Goal: Task Accomplishment & Management: Manage account settings

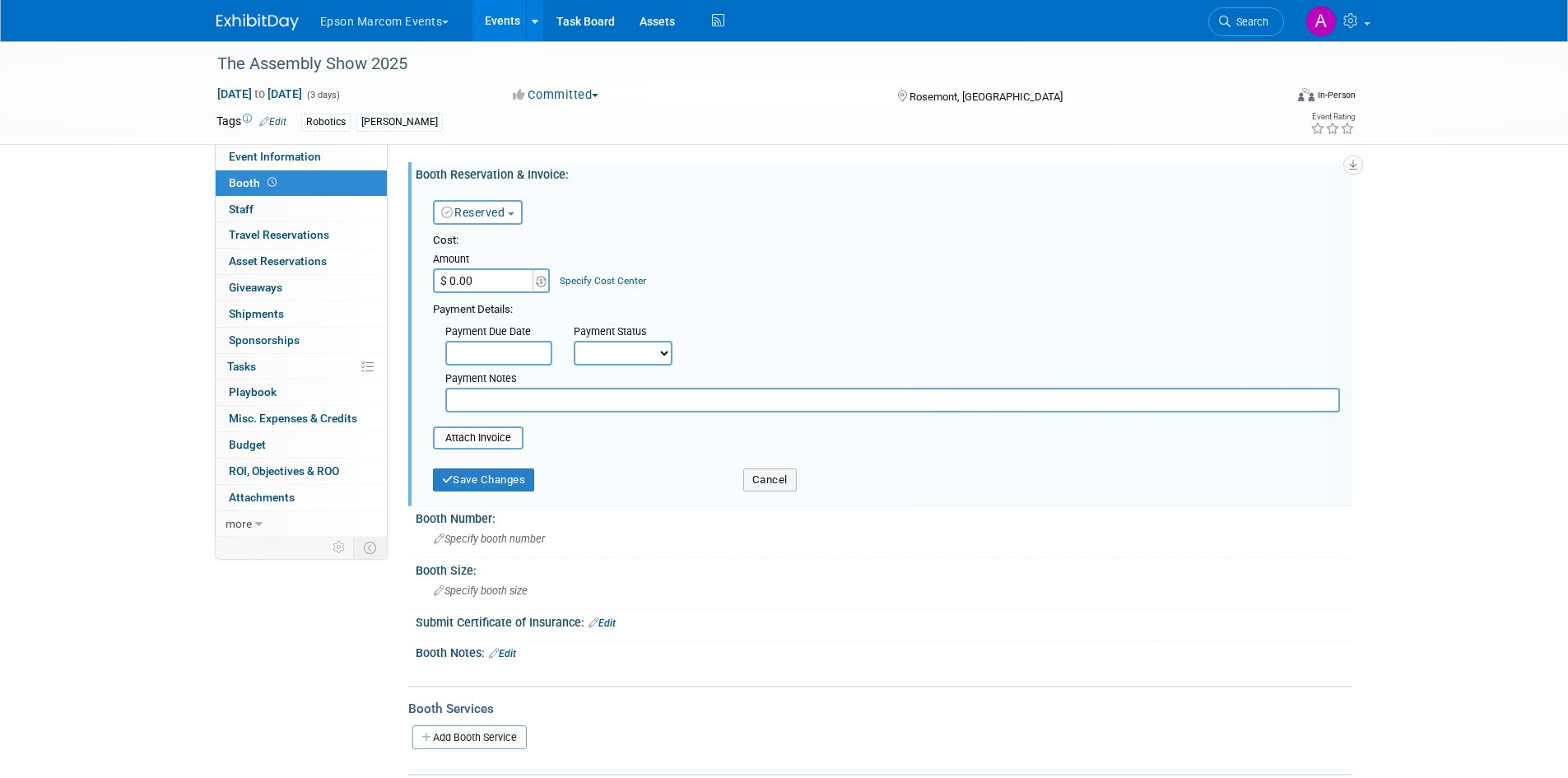
click at [370, 702] on div "Event Information Event Info Booth Booth 0 Staff 0 Staff 0 Travel Reservations …" at bounding box center [784, 409] width 1161 height 735
click at [368, 701] on div "Event Information Event Info Booth Booth 0 Staff 0 Staff 0 Travel Reservations …" at bounding box center [784, 409] width 1161 height 735
click at [484, 280] on input "$ 0.00" at bounding box center [484, 280] width 103 height 25
type input "$ 17,425.00"
click at [653, 353] on select "Not Paid Yet Partially Paid Paid in Full" at bounding box center [622, 353] width 99 height 25
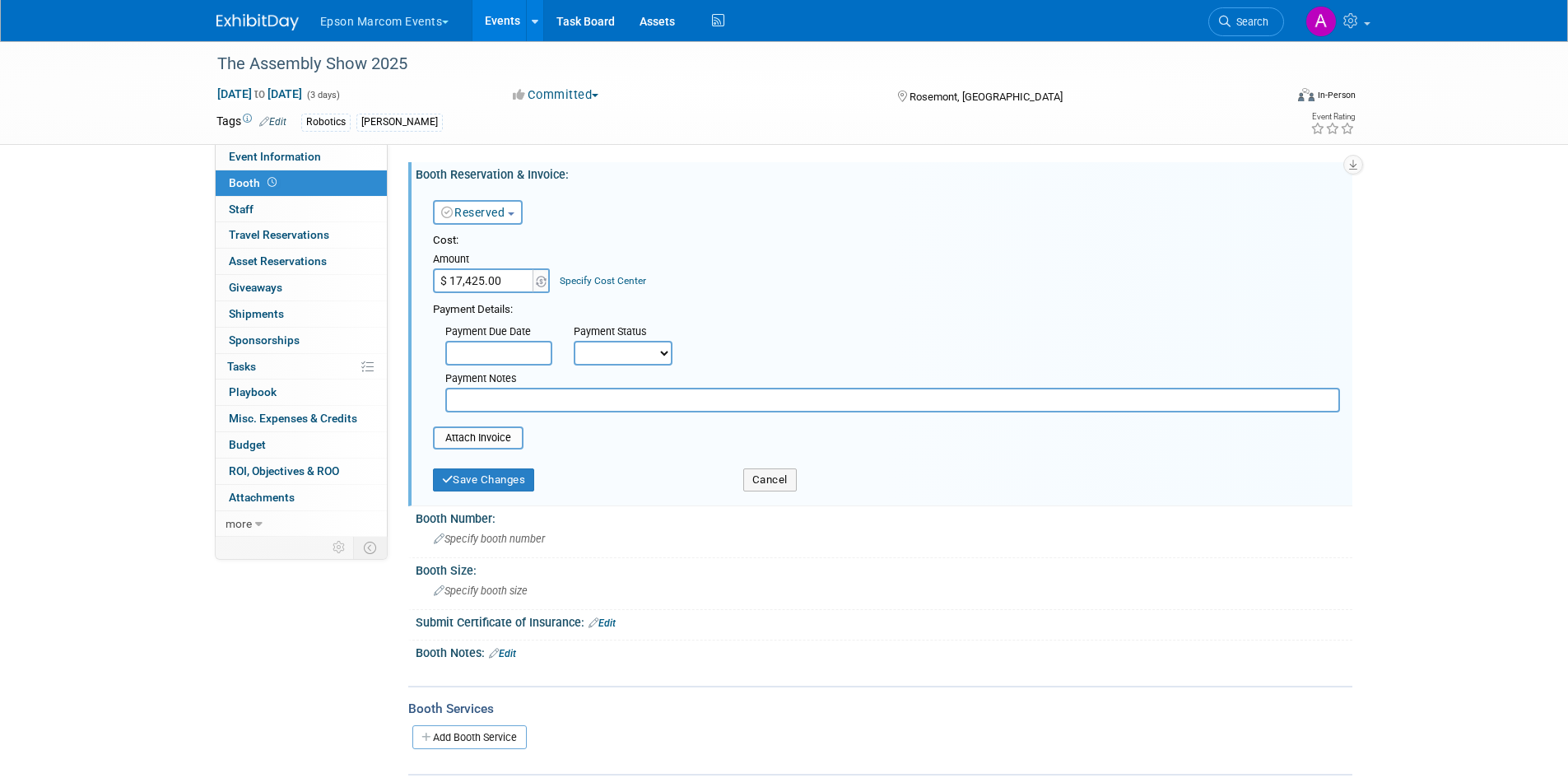
select select "1"
click at [573, 341] on select "Not Paid Yet Partially Paid Paid in Full" at bounding box center [622, 353] width 99 height 25
click at [510, 473] on button "Save Changes" at bounding box center [484, 479] width 102 height 23
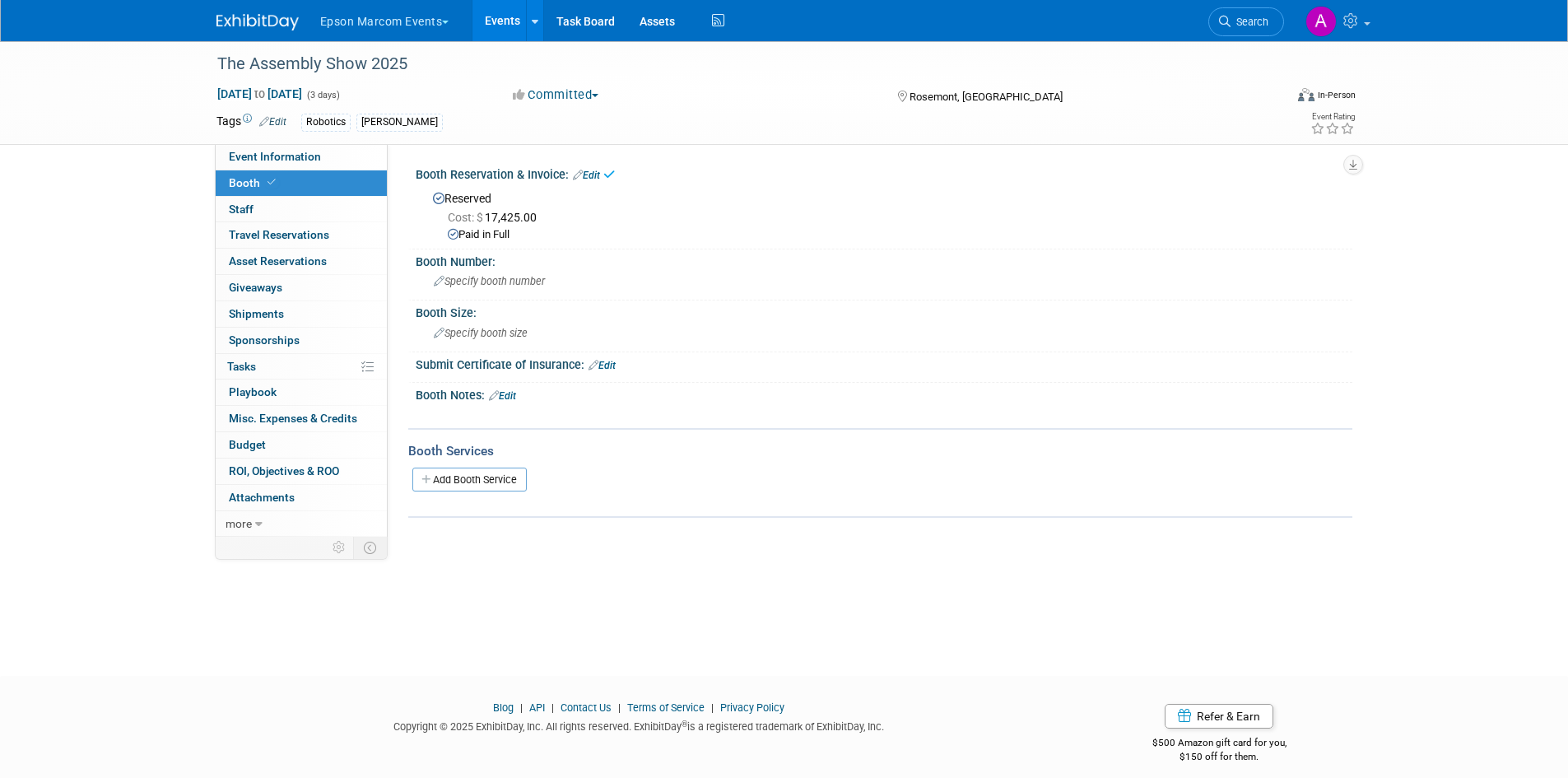
click at [600, 172] on link "Edit" at bounding box center [587, 176] width 27 height 12
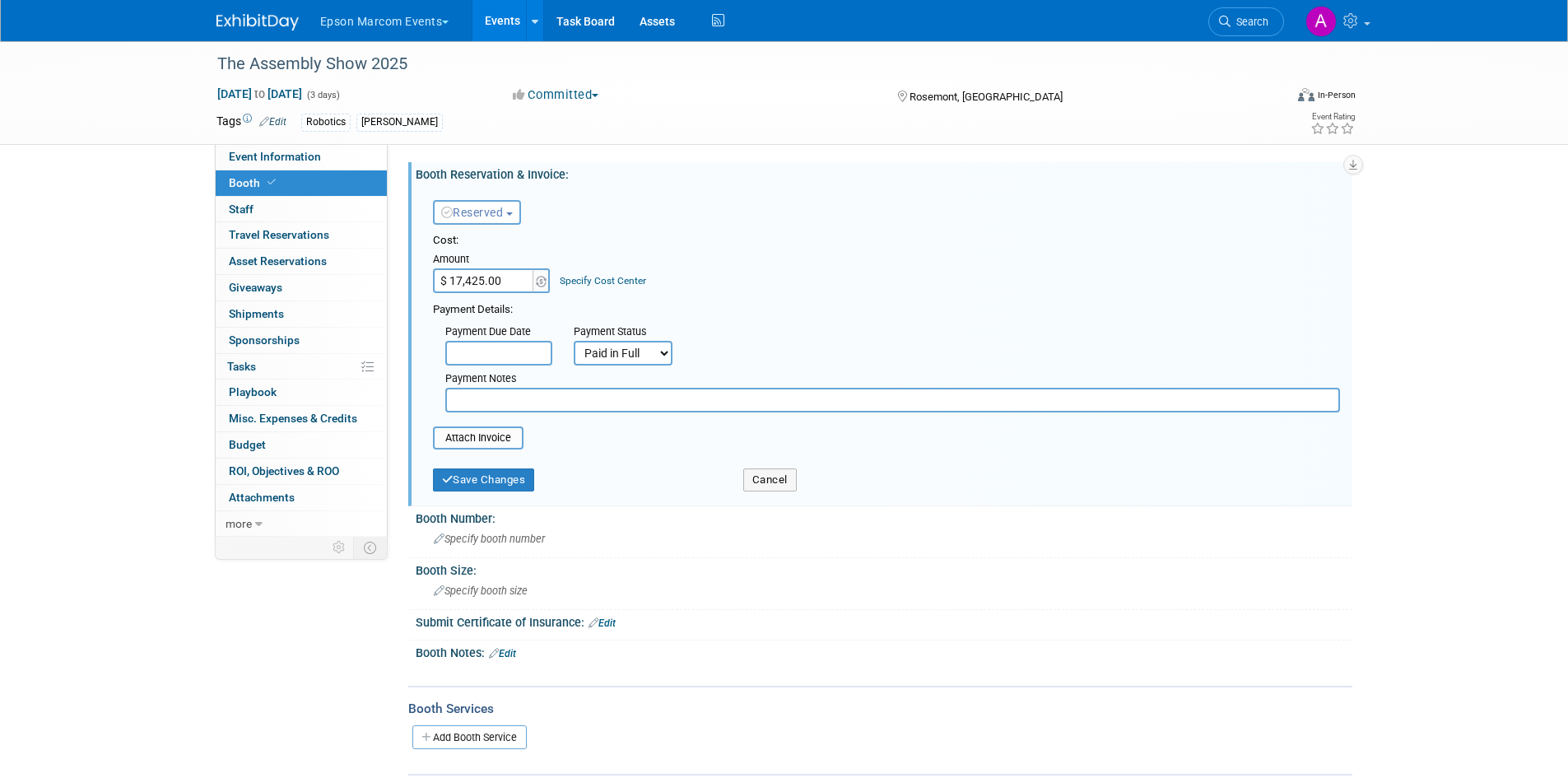
click at [621, 279] on link "Specify Cost Center" at bounding box center [603, 281] width 86 height 12
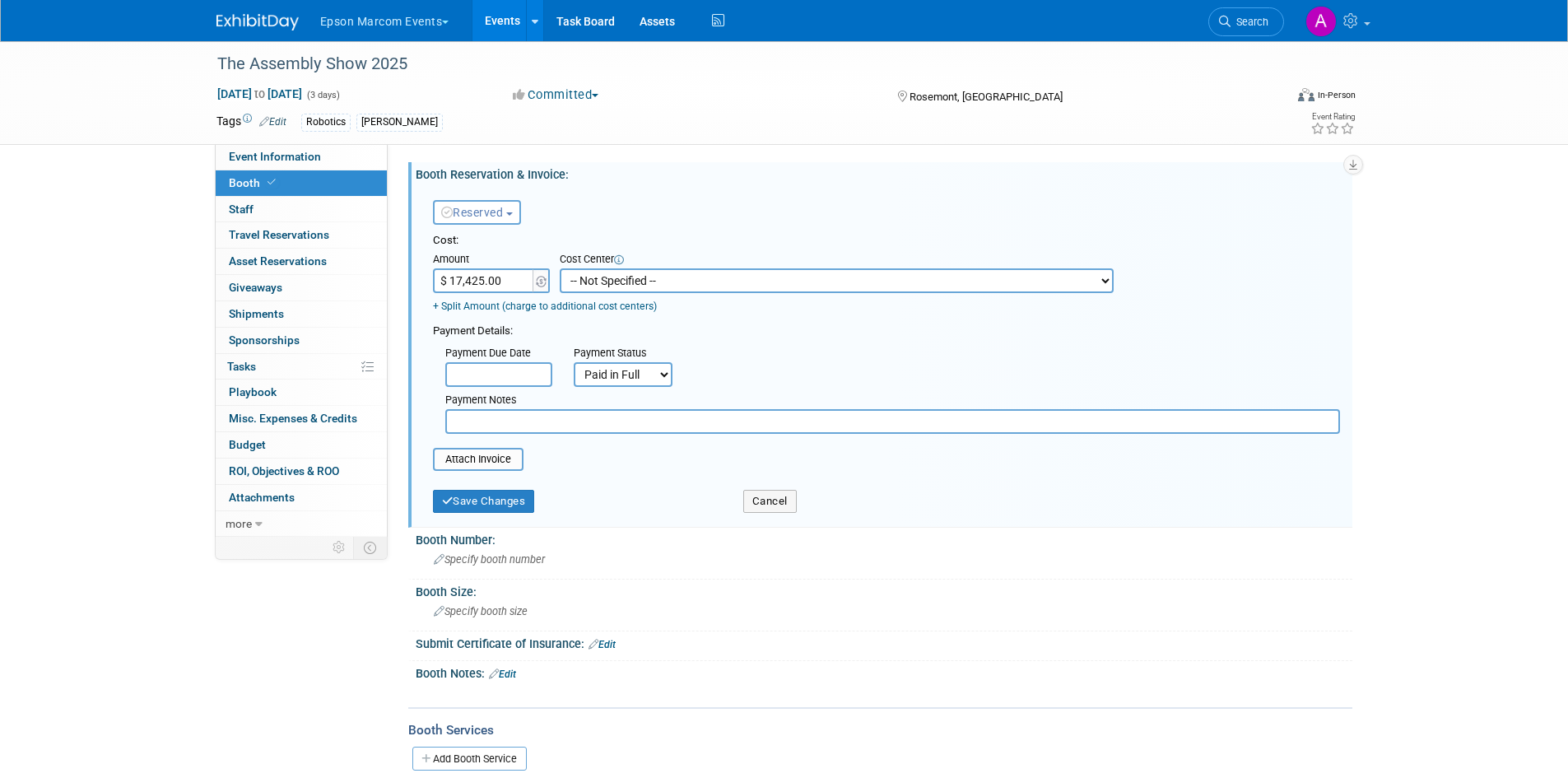
click at [627, 279] on select "-- Not Specified -- M104050BC005-NRF BIJ M104050CL002-Pack Expo International C…" at bounding box center [837, 280] width 554 height 25
select select "18966434"
click at [560, 268] on select "-- Not Specified -- M104050BC005-NRF BIJ M104050CL002-Pack Expo International C…" at bounding box center [837, 280] width 554 height 25
click at [927, 360] on div "Payment Due Date Payment Status Not Paid Yet Partially Paid Paid in Full Next P…" at bounding box center [886, 386] width 932 height 94
click at [491, 509] on button "Save Changes" at bounding box center [484, 501] width 102 height 23
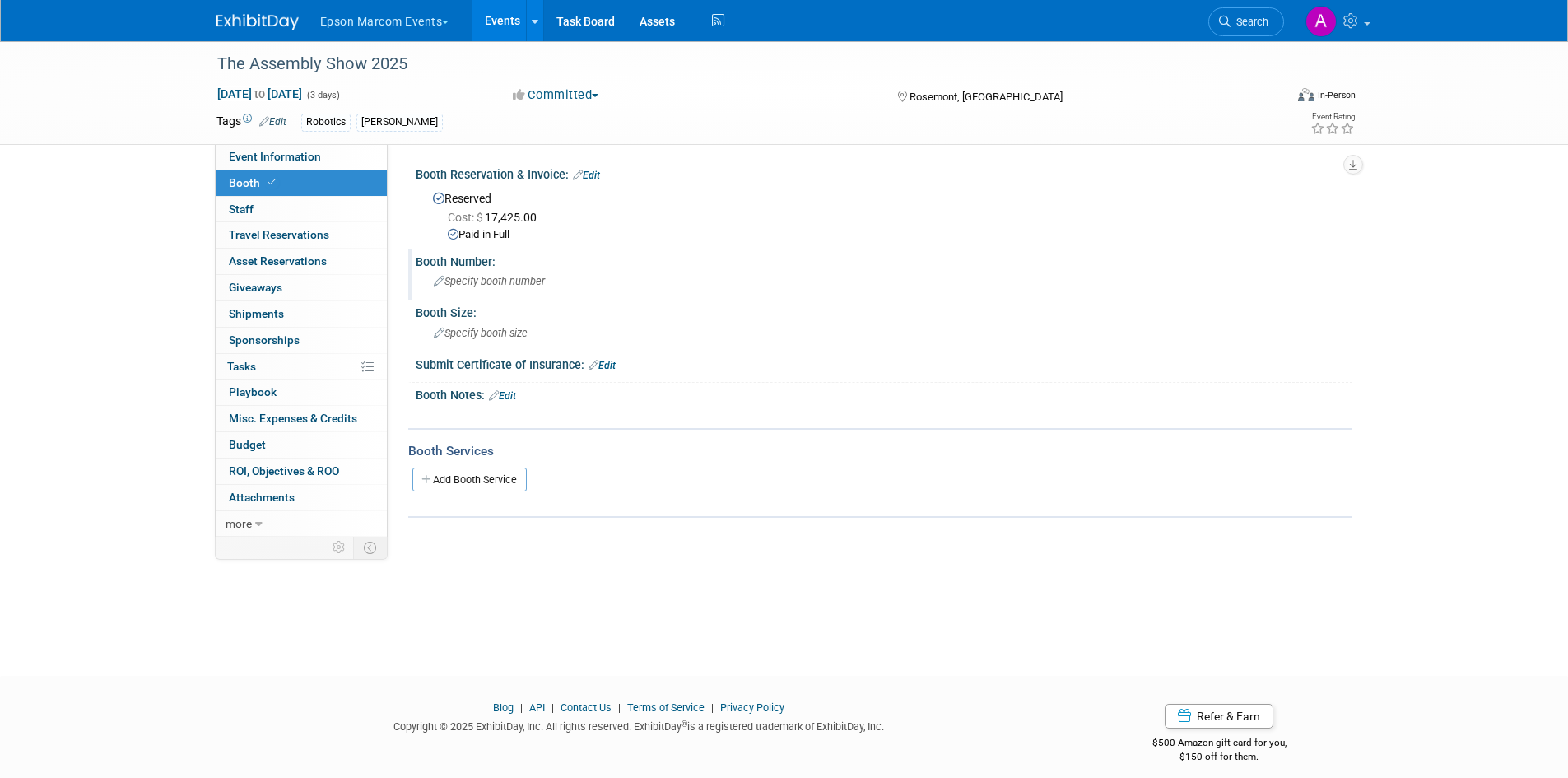
click at [492, 284] on span "Specify booth number" at bounding box center [489, 281] width 111 height 13
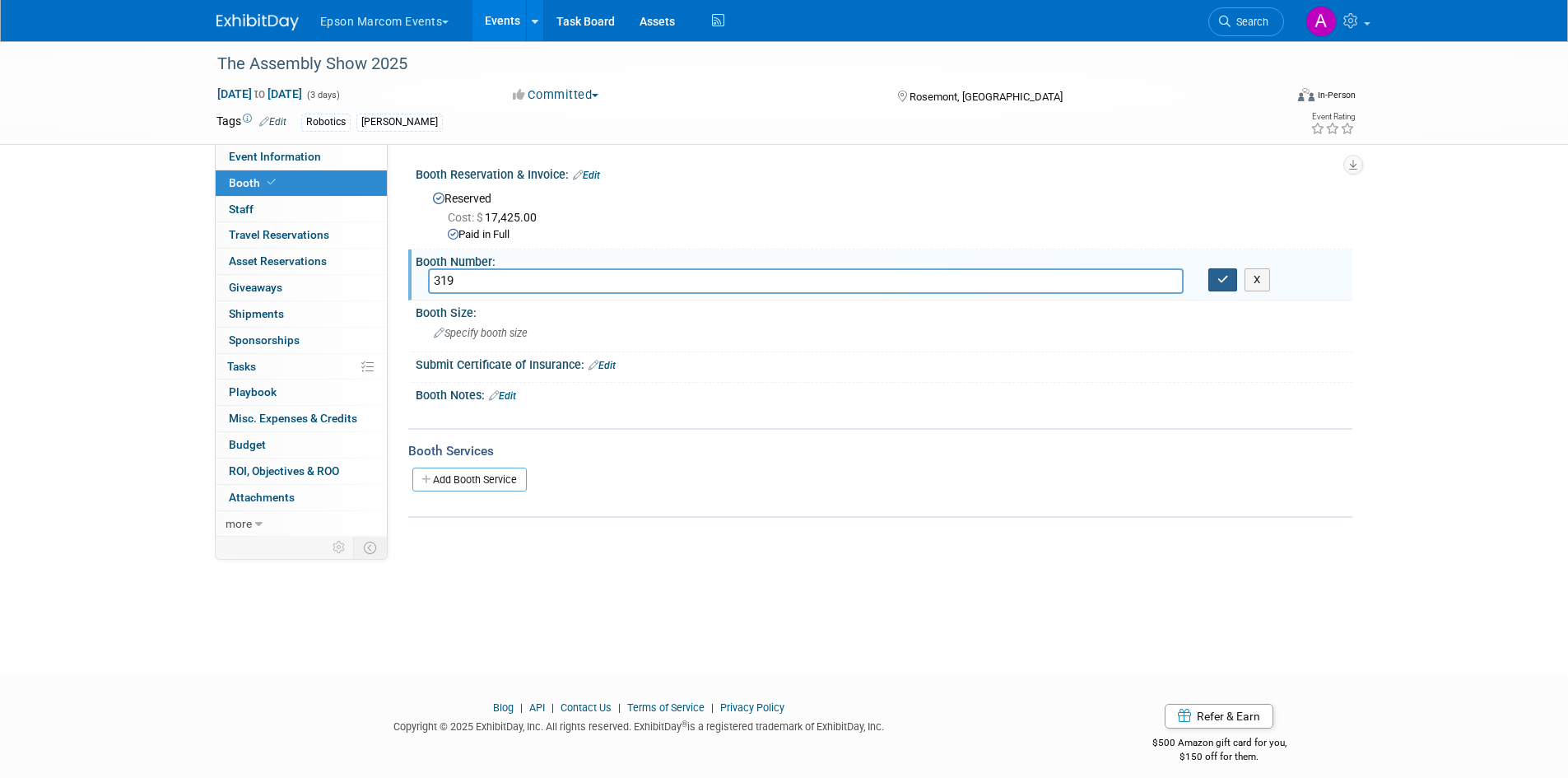
type input "319"
click at [1223, 283] on icon "button" at bounding box center [1223, 279] width 12 height 11
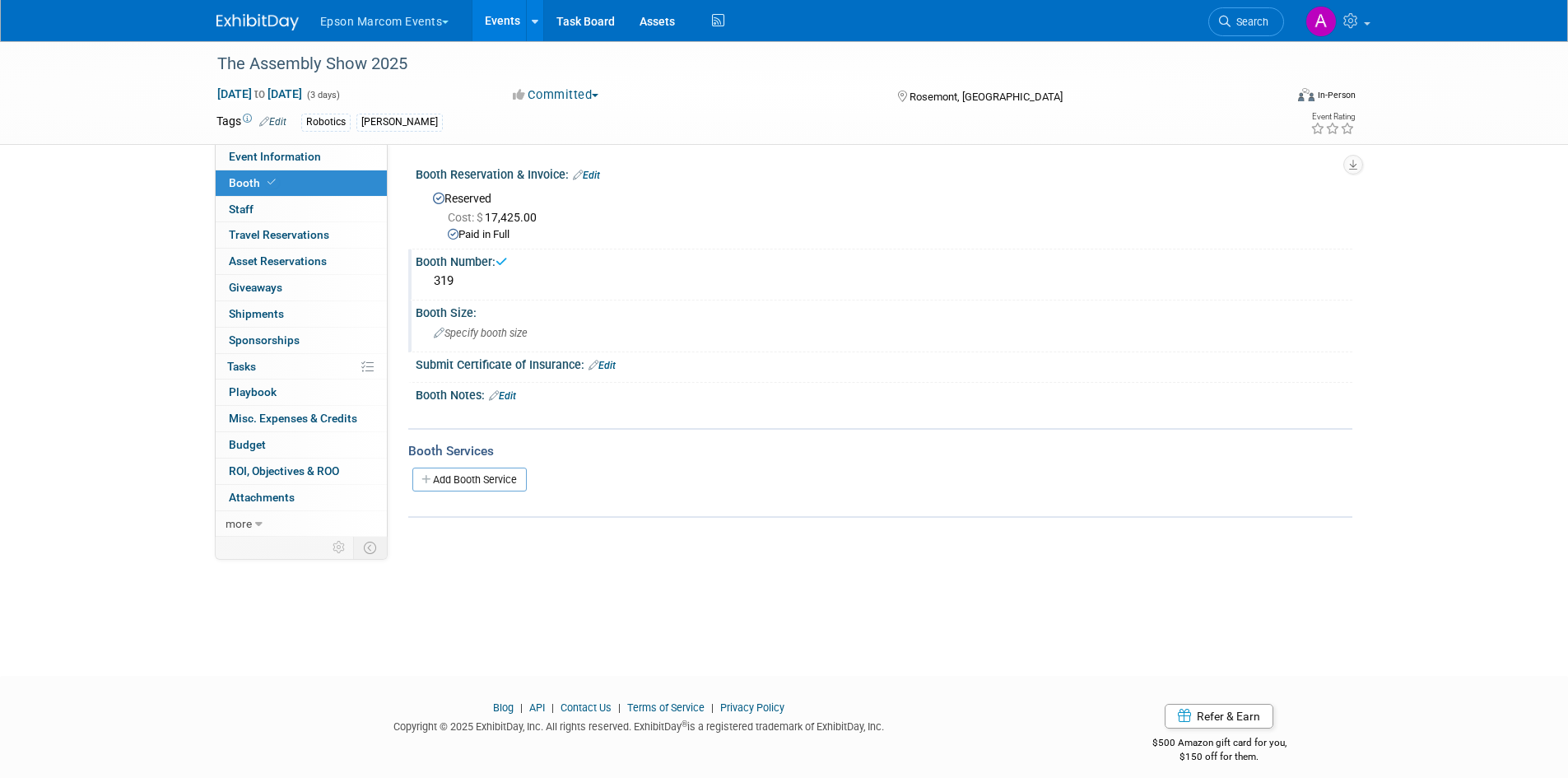
click at [497, 328] on span "Specify booth size" at bounding box center [481, 333] width 94 height 13
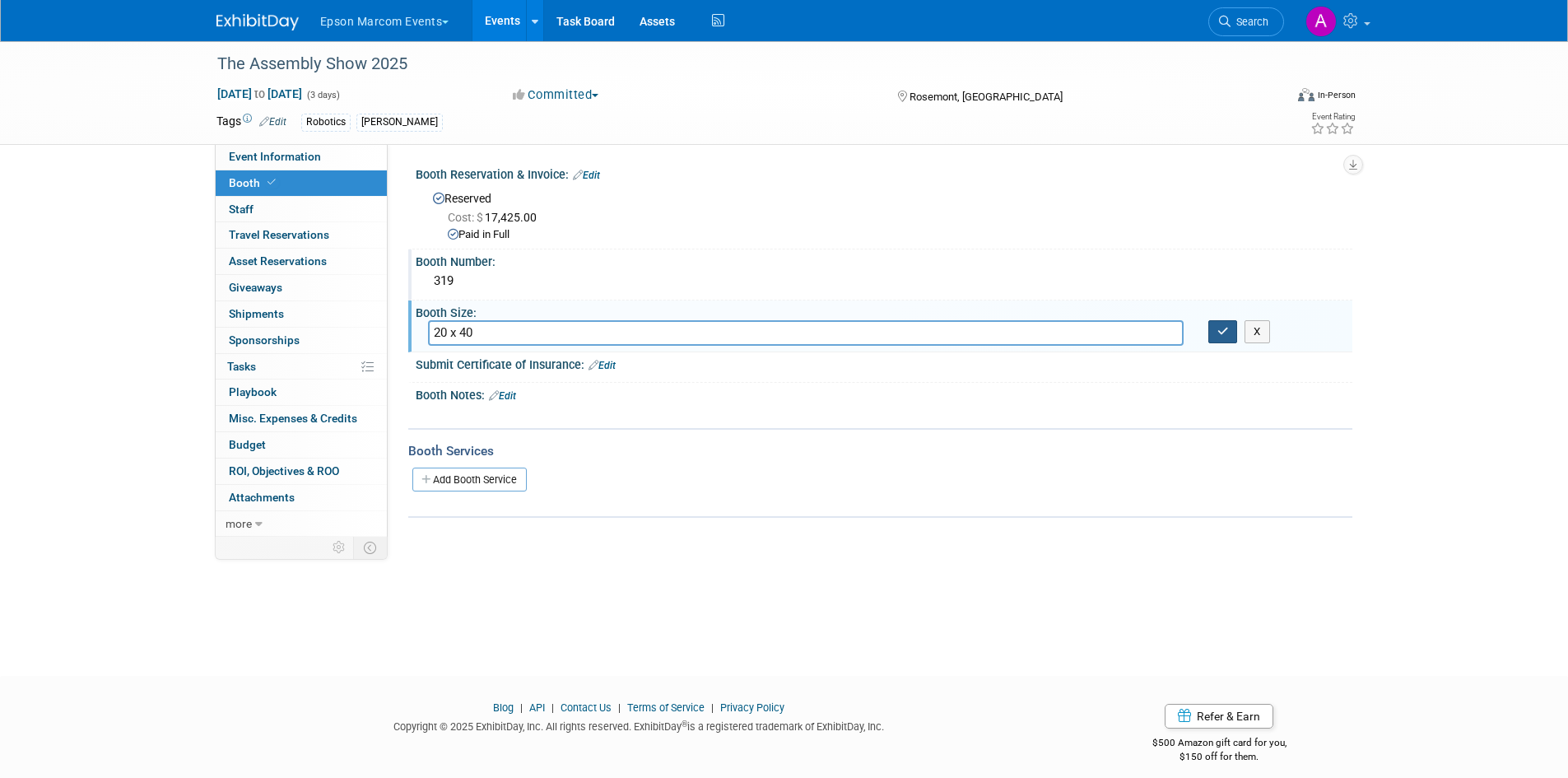
type input "20 x 40"
click at [1226, 332] on icon "button" at bounding box center [1223, 331] width 12 height 11
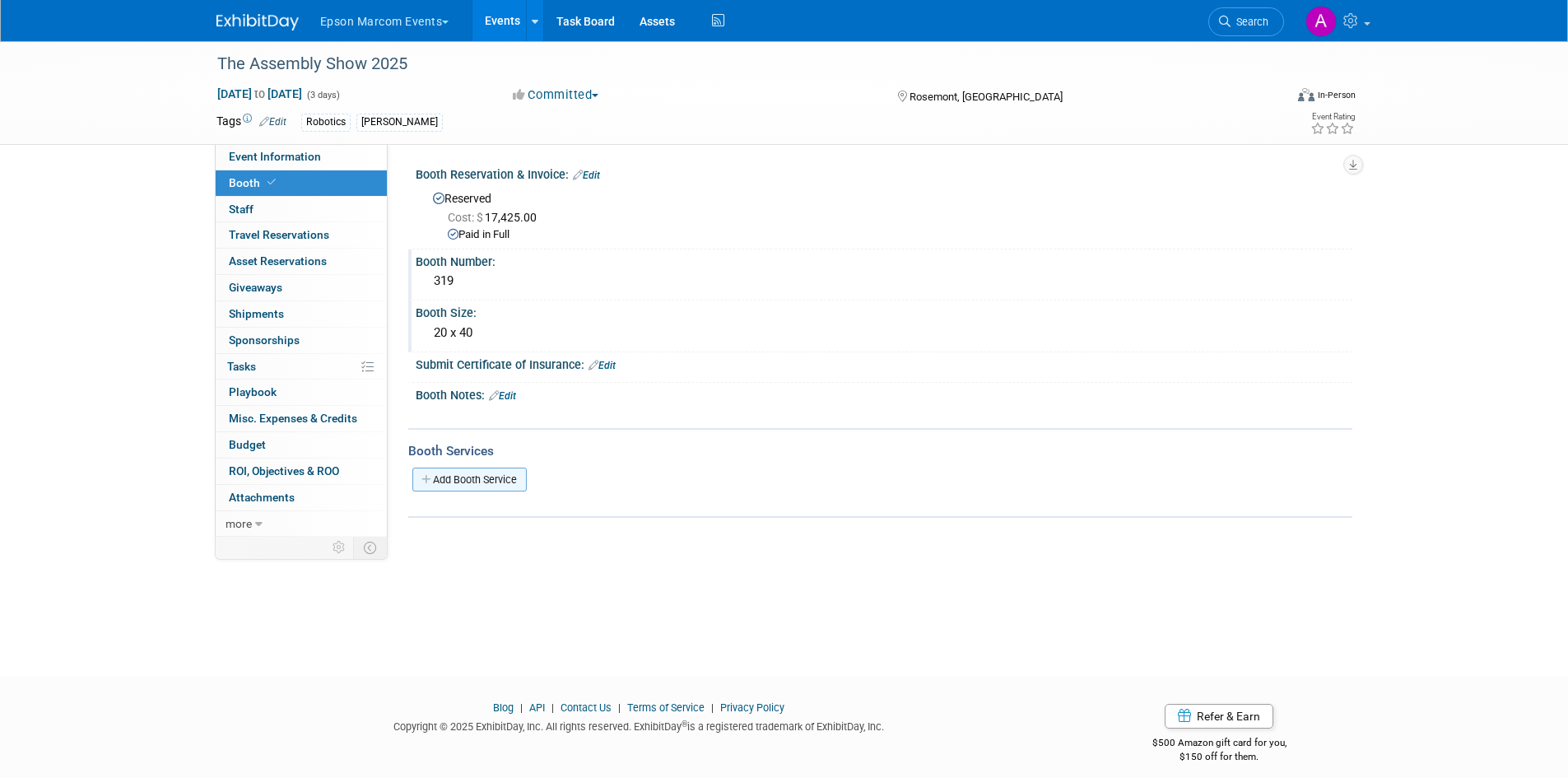
click at [516, 473] on link "Add Booth Service" at bounding box center [469, 479] width 115 height 24
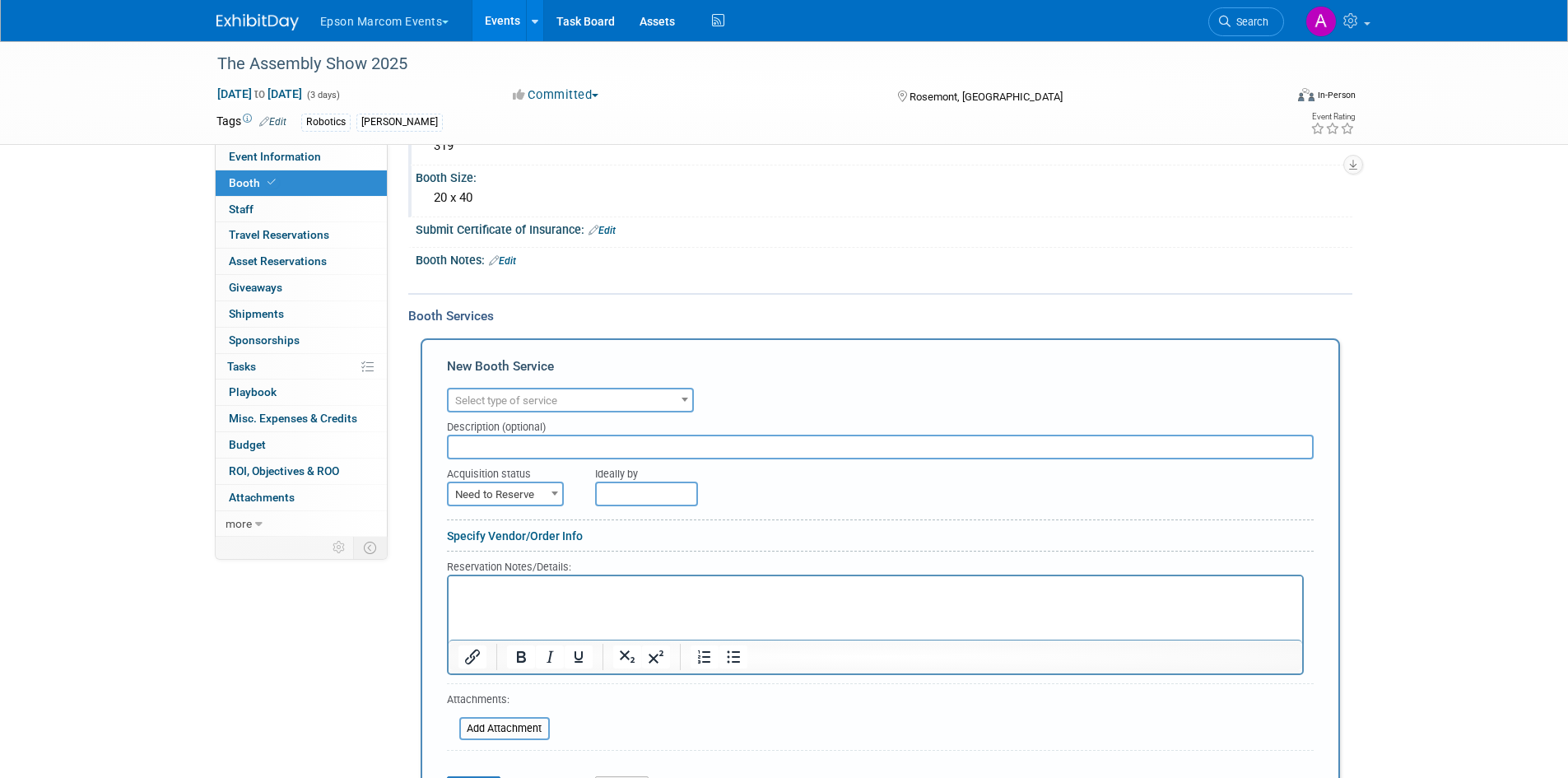
scroll to position [165, 0]
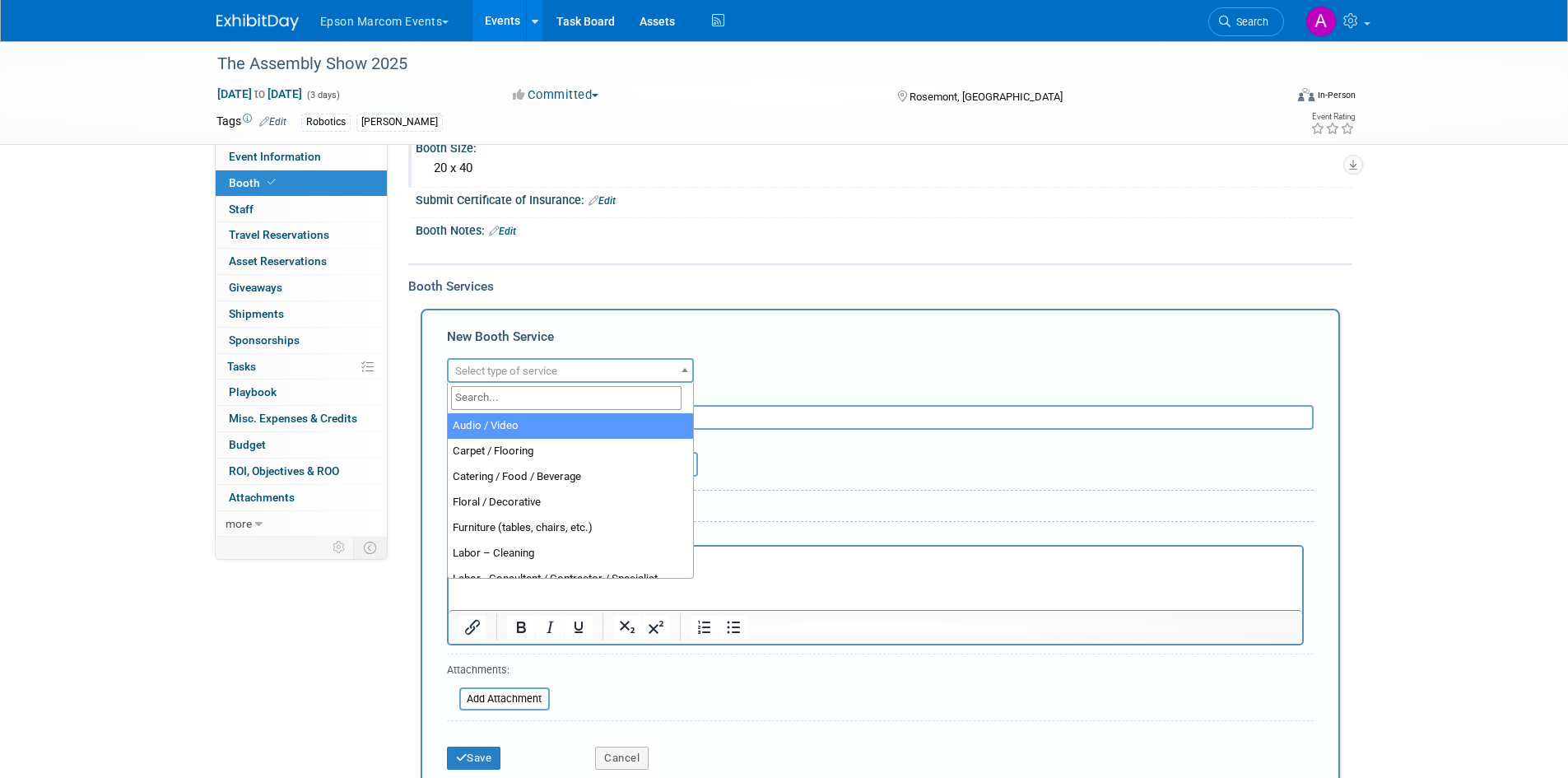
click at [654, 371] on span "Select type of service" at bounding box center [570, 370] width 243 height 23
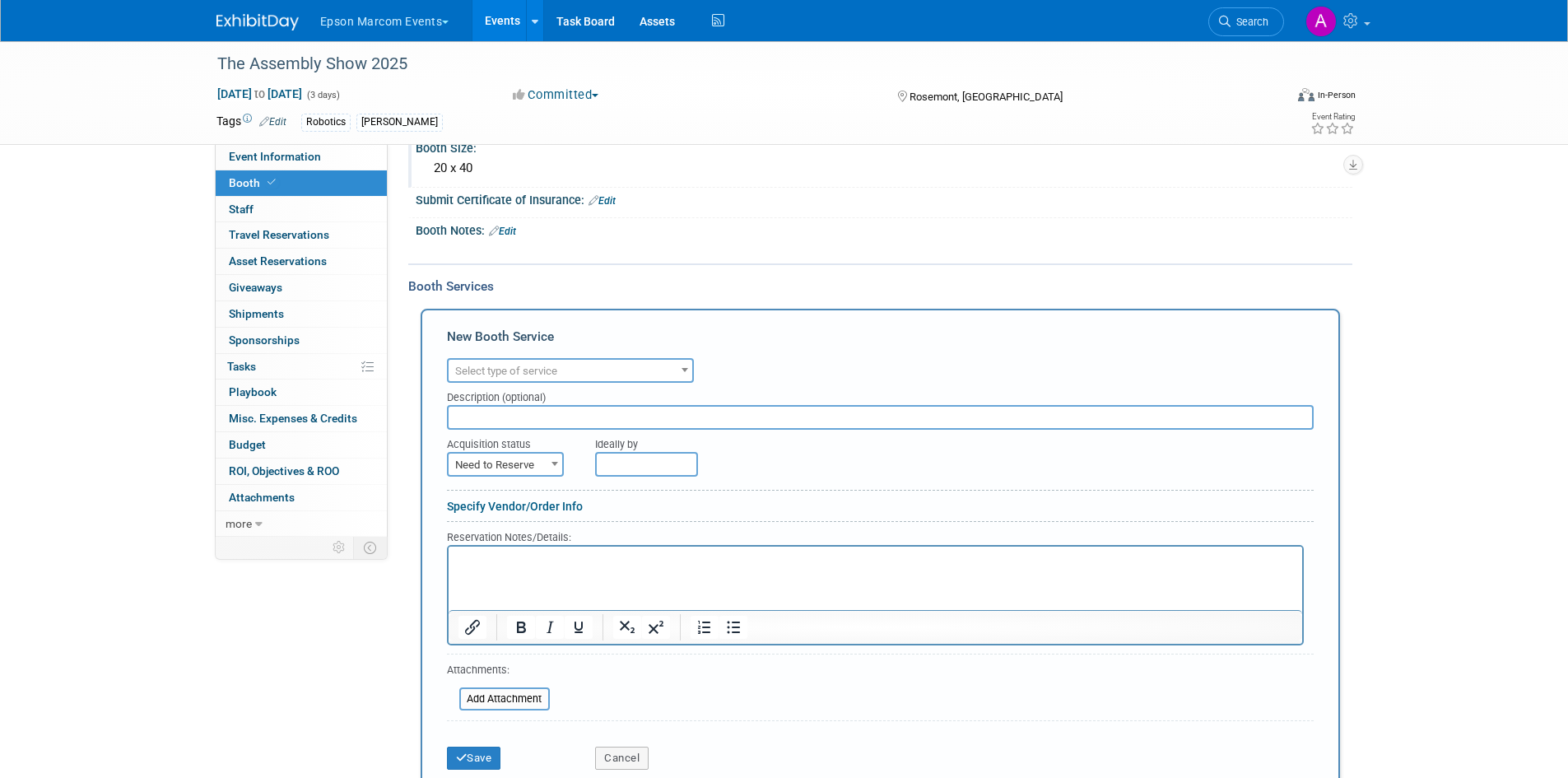
click at [654, 371] on span "Select type of service" at bounding box center [570, 370] width 243 height 23
click at [732, 241] on div "X" at bounding box center [882, 241] width 916 height 8
click at [627, 755] on button "Cancel" at bounding box center [622, 757] width 53 height 23
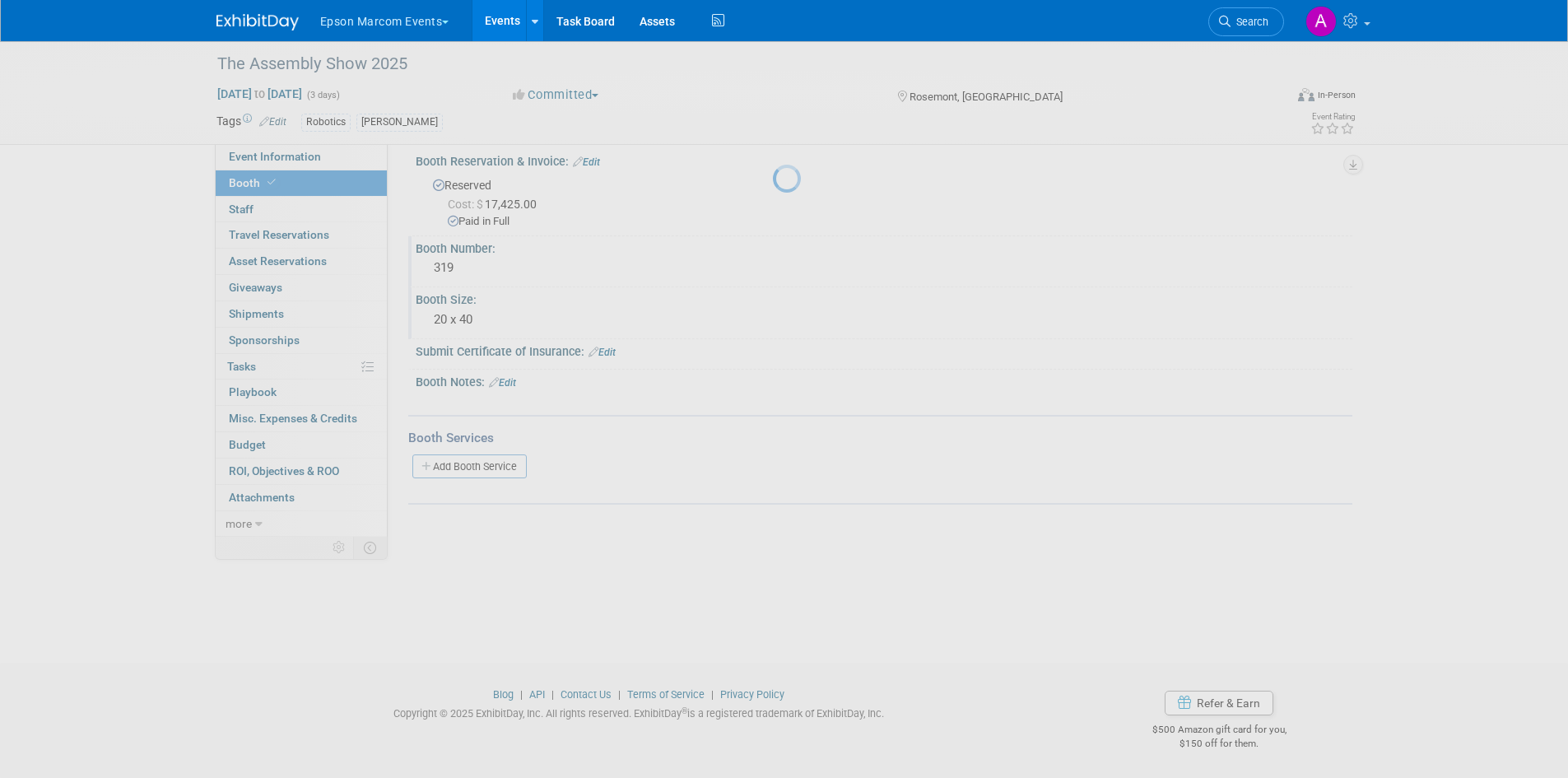
scroll to position [13, 0]
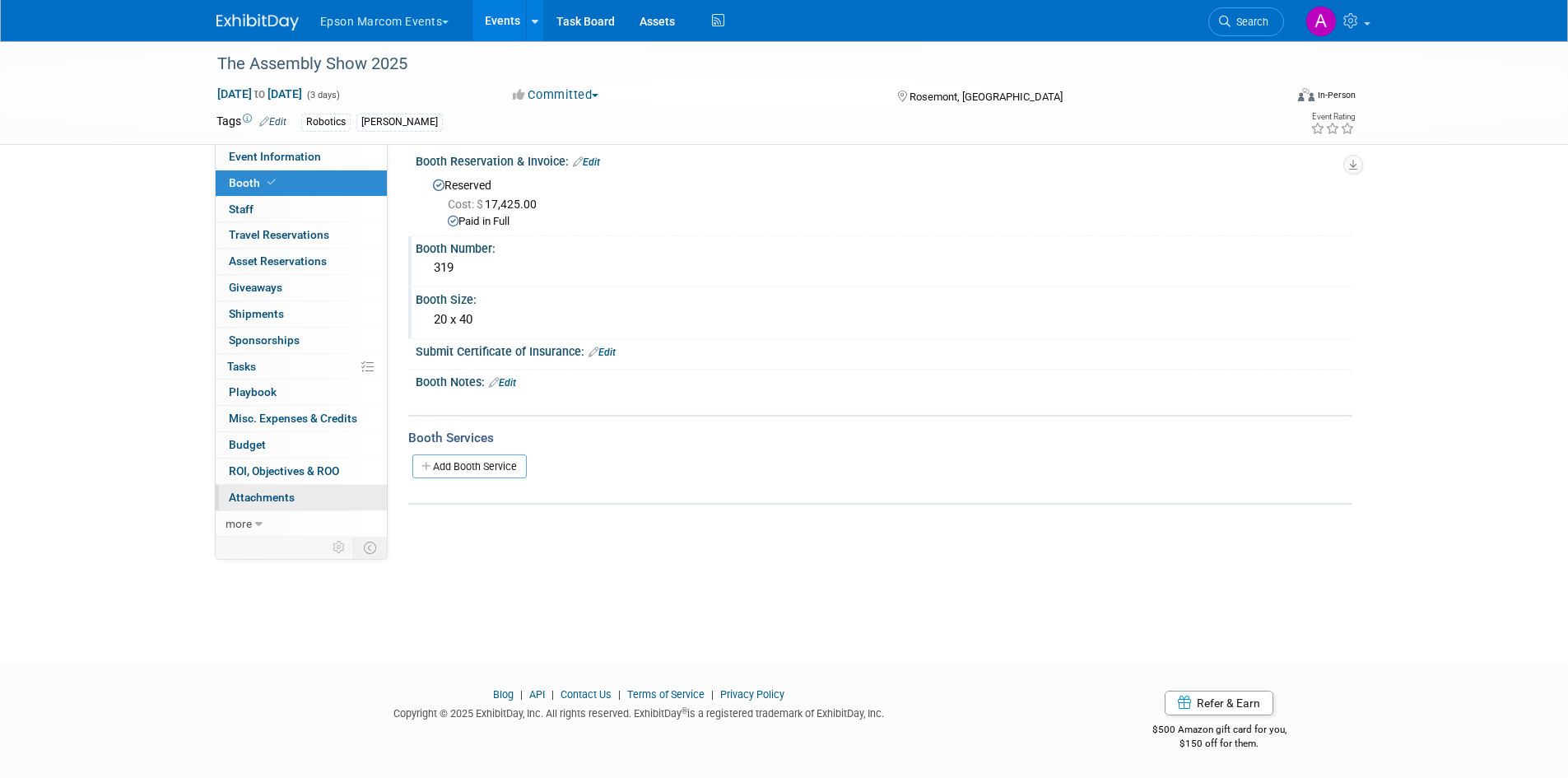
click at [264, 500] on span "Attachments 0" at bounding box center [261, 497] width 66 height 13
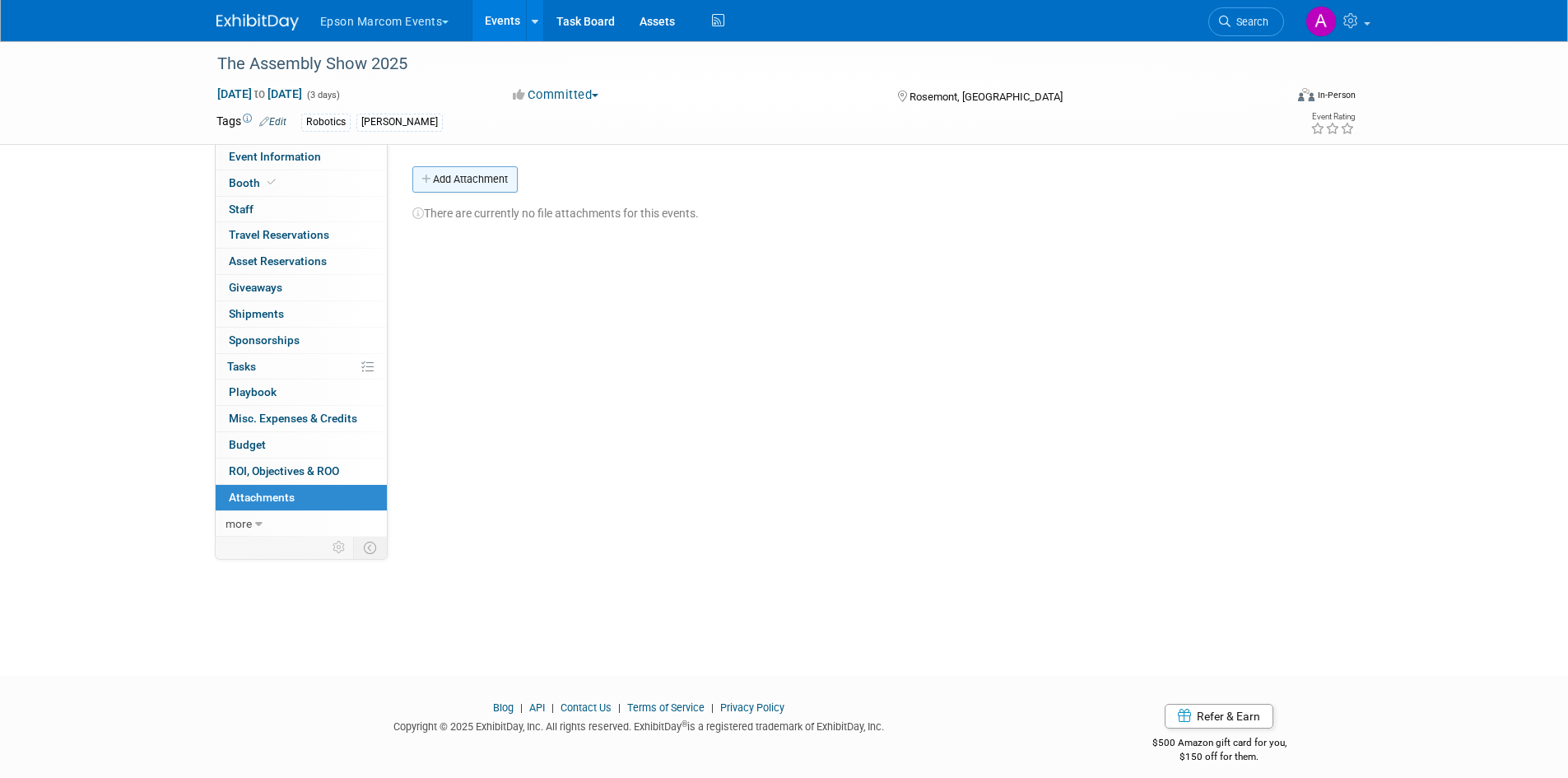
click at [451, 179] on button "Add Attachment" at bounding box center [464, 179] width 105 height 27
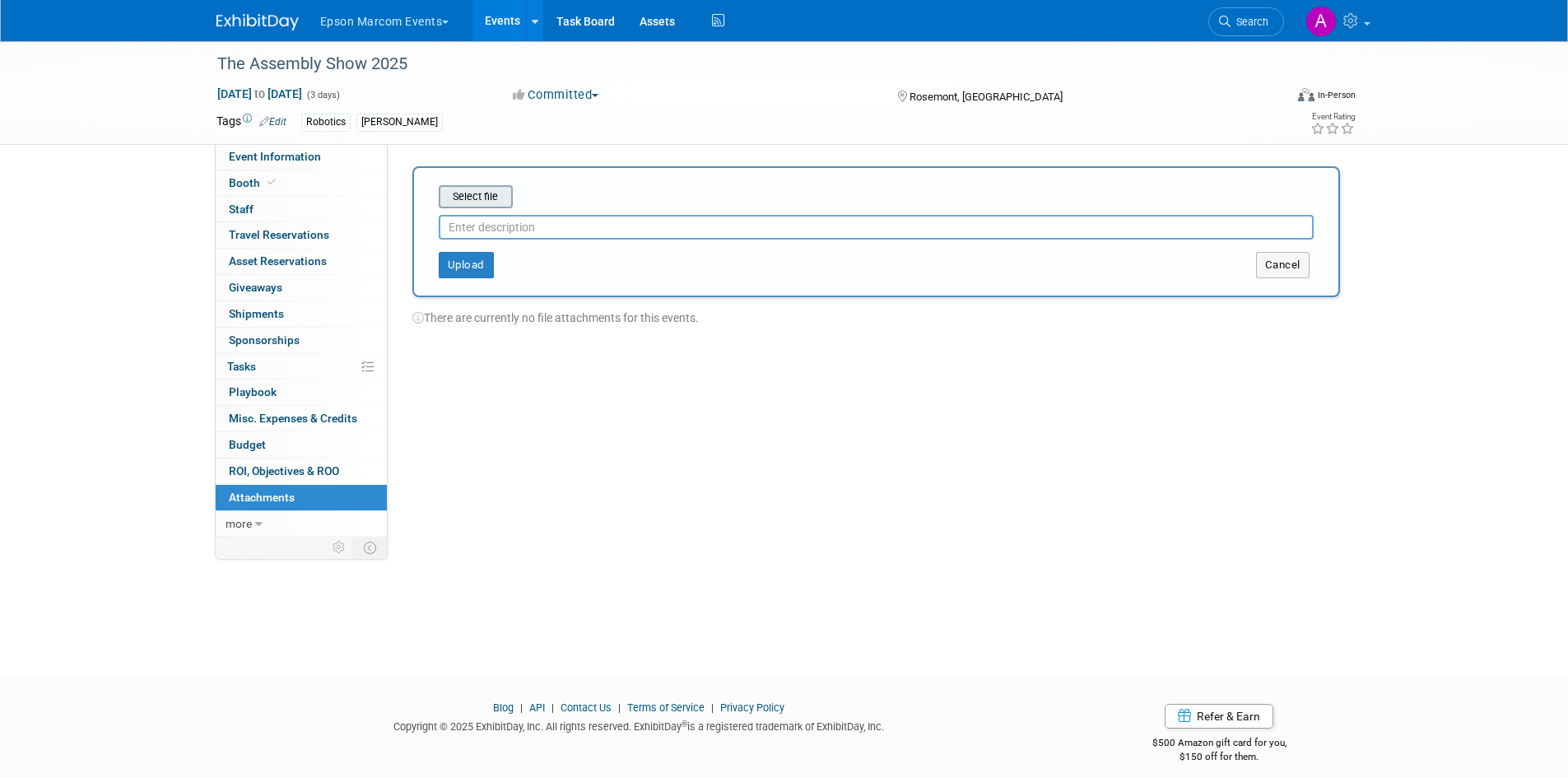
click at [461, 195] on input "file" at bounding box center [413, 196] width 196 height 20
click at [464, 260] on button "Upload" at bounding box center [466, 258] width 55 height 27
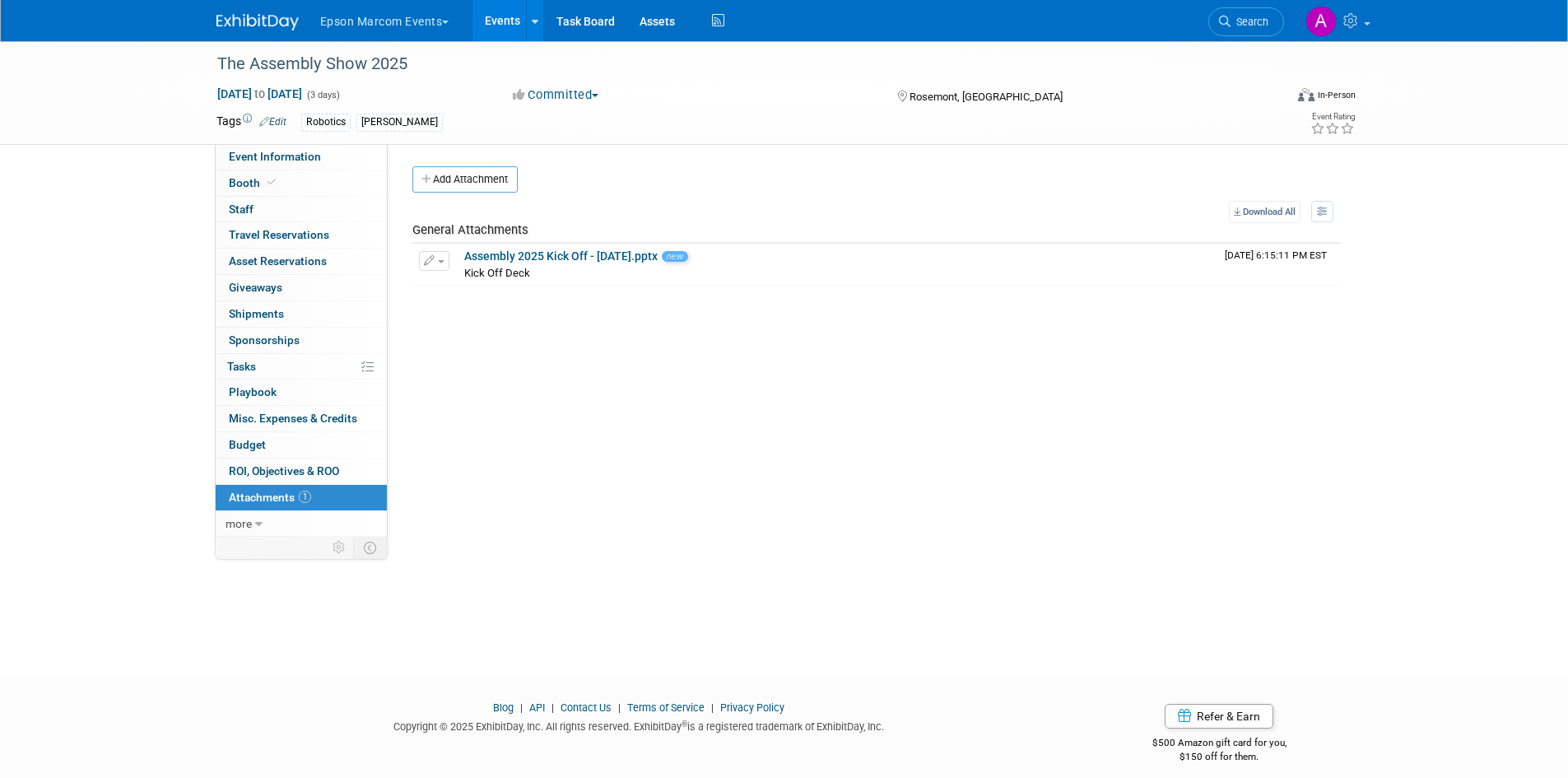
click at [448, 160] on div "Event Website: Edit [URL][DOMAIN_NAME] [URL][DOMAIN_NAME] Save Cancel Event Ven…" at bounding box center [870, 341] width 965 height 393
click at [448, 173] on button "Add Attachment" at bounding box center [464, 179] width 105 height 27
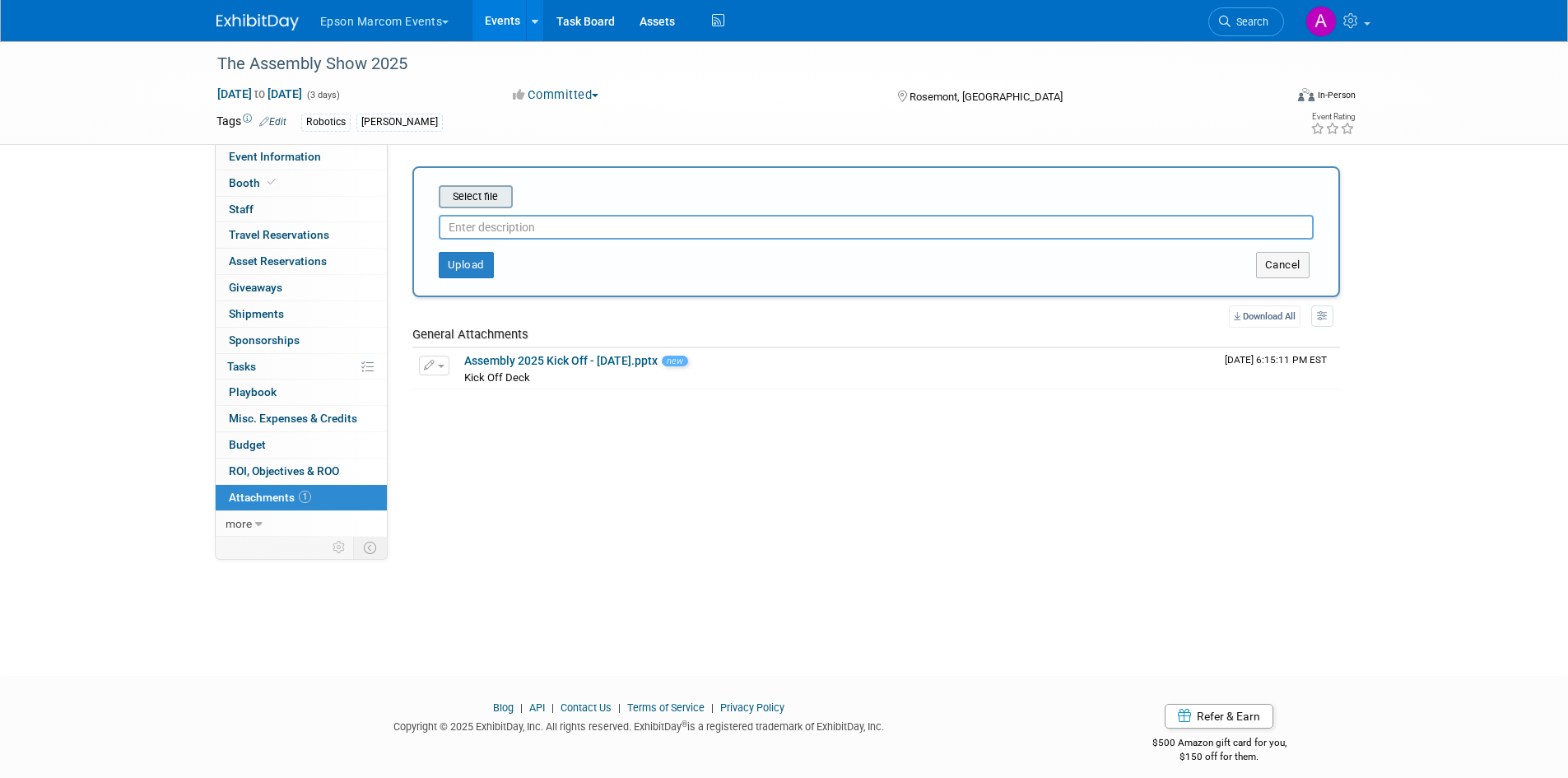
click at [481, 200] on input "file" at bounding box center [413, 196] width 196 height 20
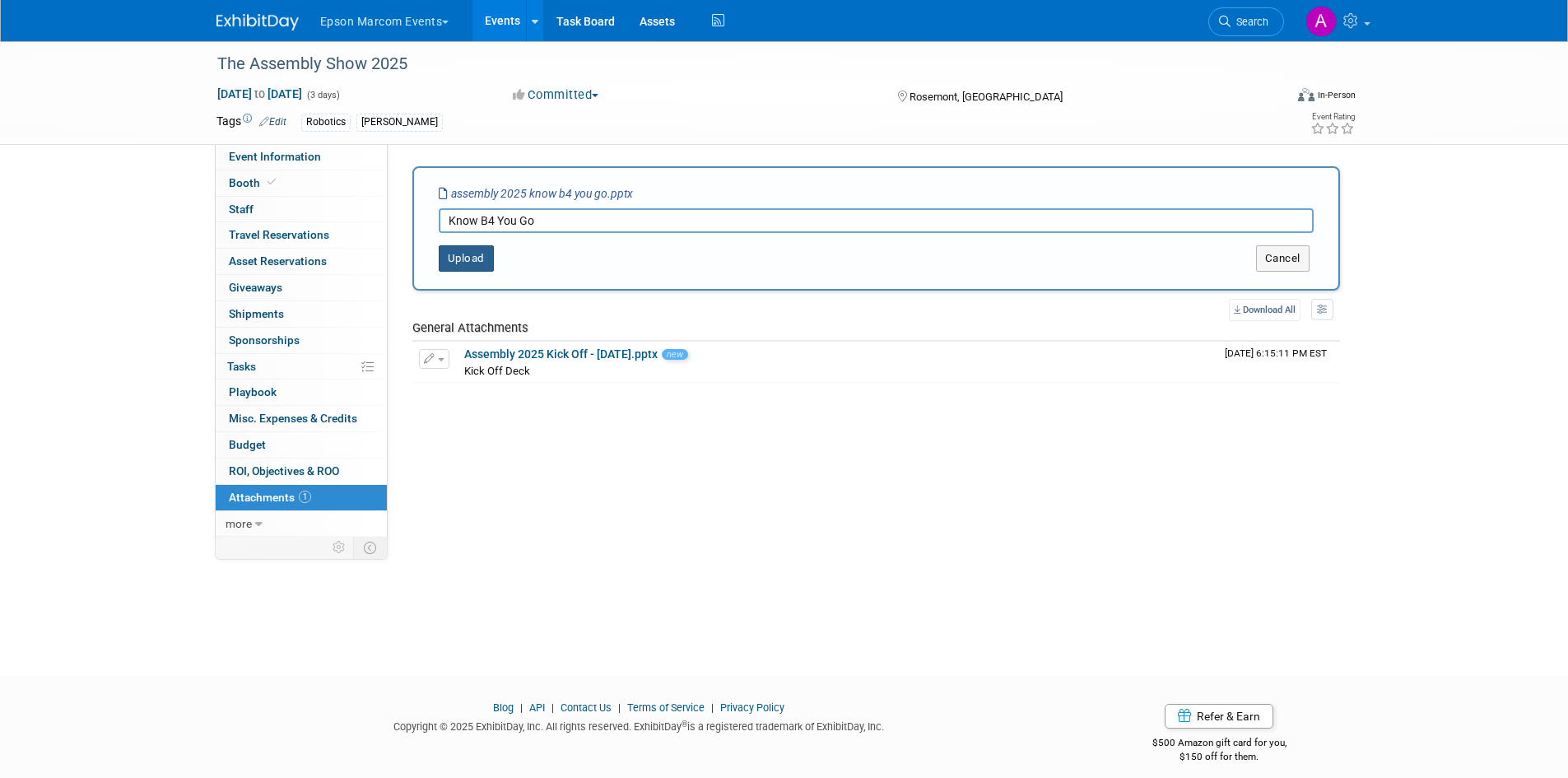
type input "Know B4 You Go"
click at [488, 254] on button "Upload" at bounding box center [466, 258] width 55 height 27
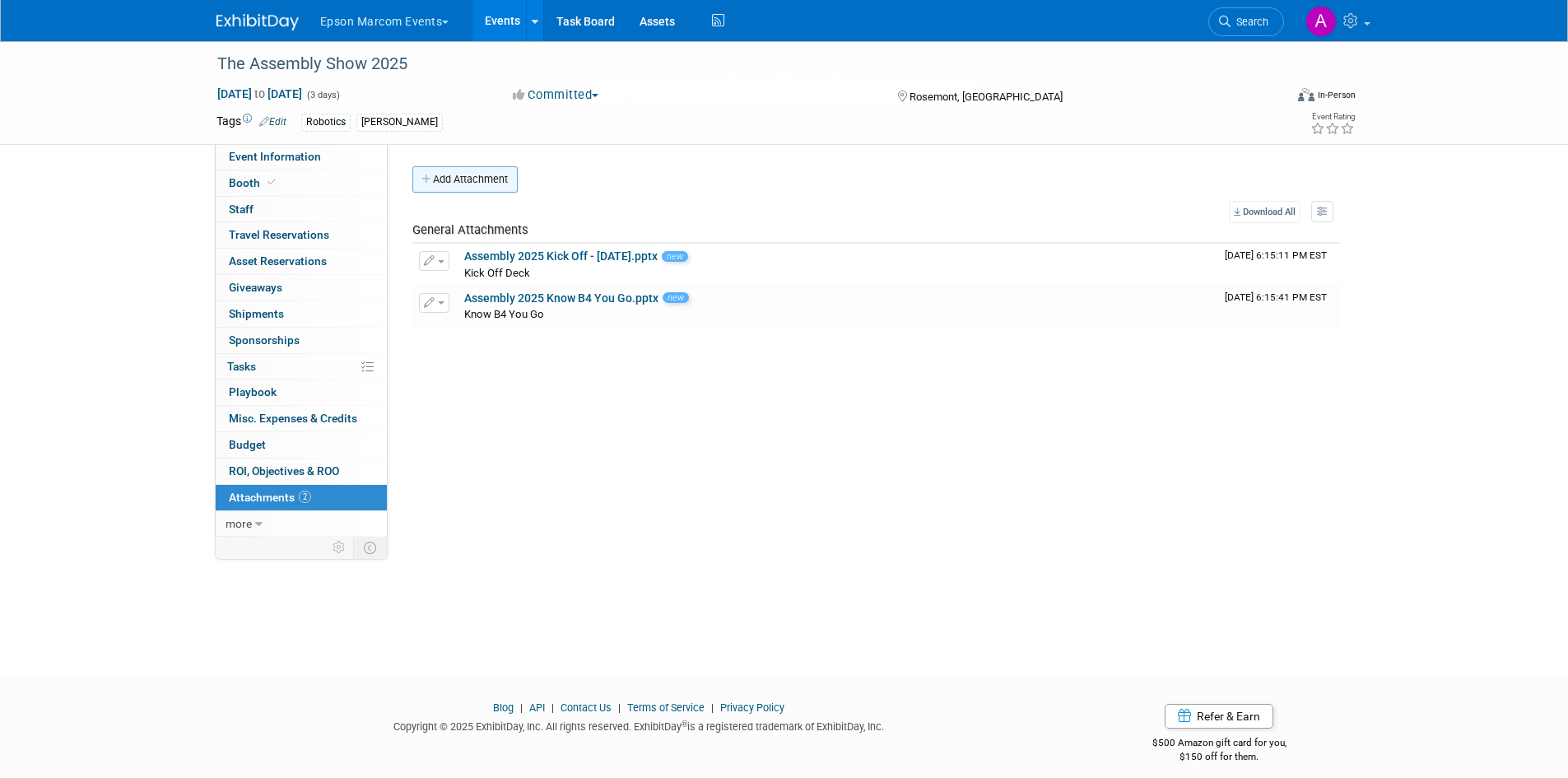
click at [496, 176] on button "Add Attachment" at bounding box center [464, 179] width 105 height 27
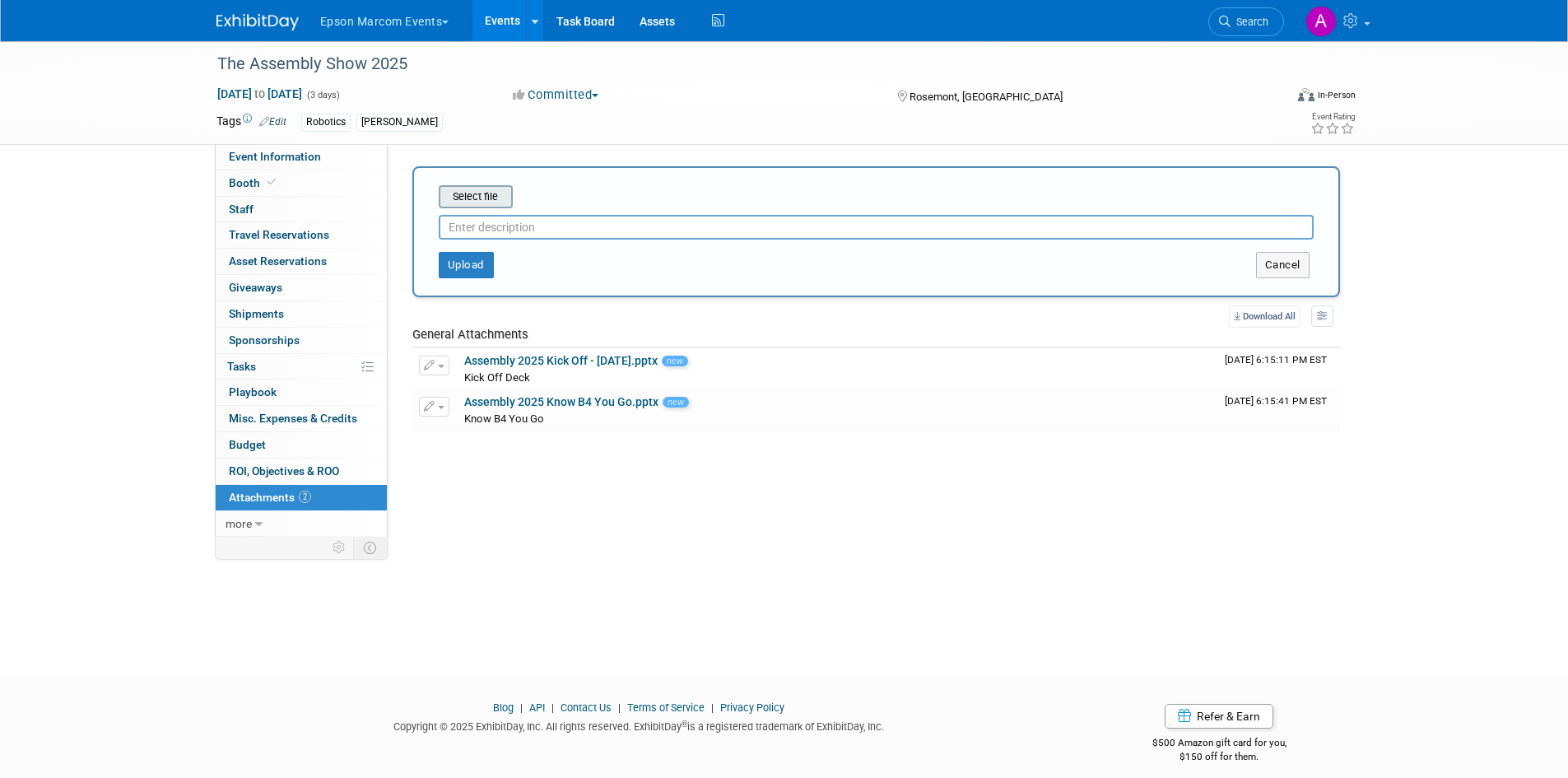
click at [481, 195] on input "file" at bounding box center [413, 196] width 196 height 20
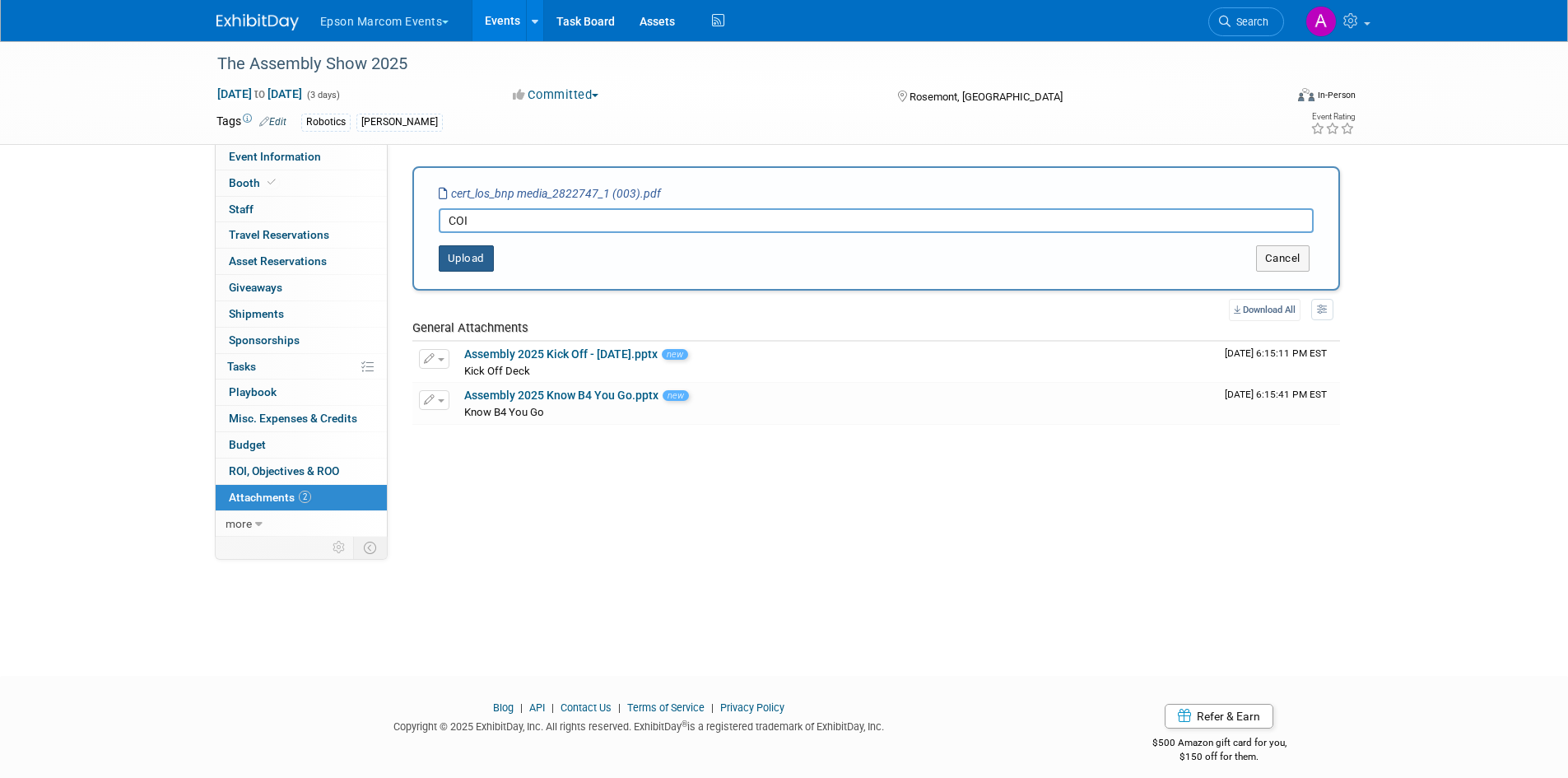
type input "COI"
drag, startPoint x: 476, startPoint y: 263, endPoint x: 487, endPoint y: 260, distance: 11.4
click at [476, 263] on button "Upload" at bounding box center [466, 258] width 55 height 27
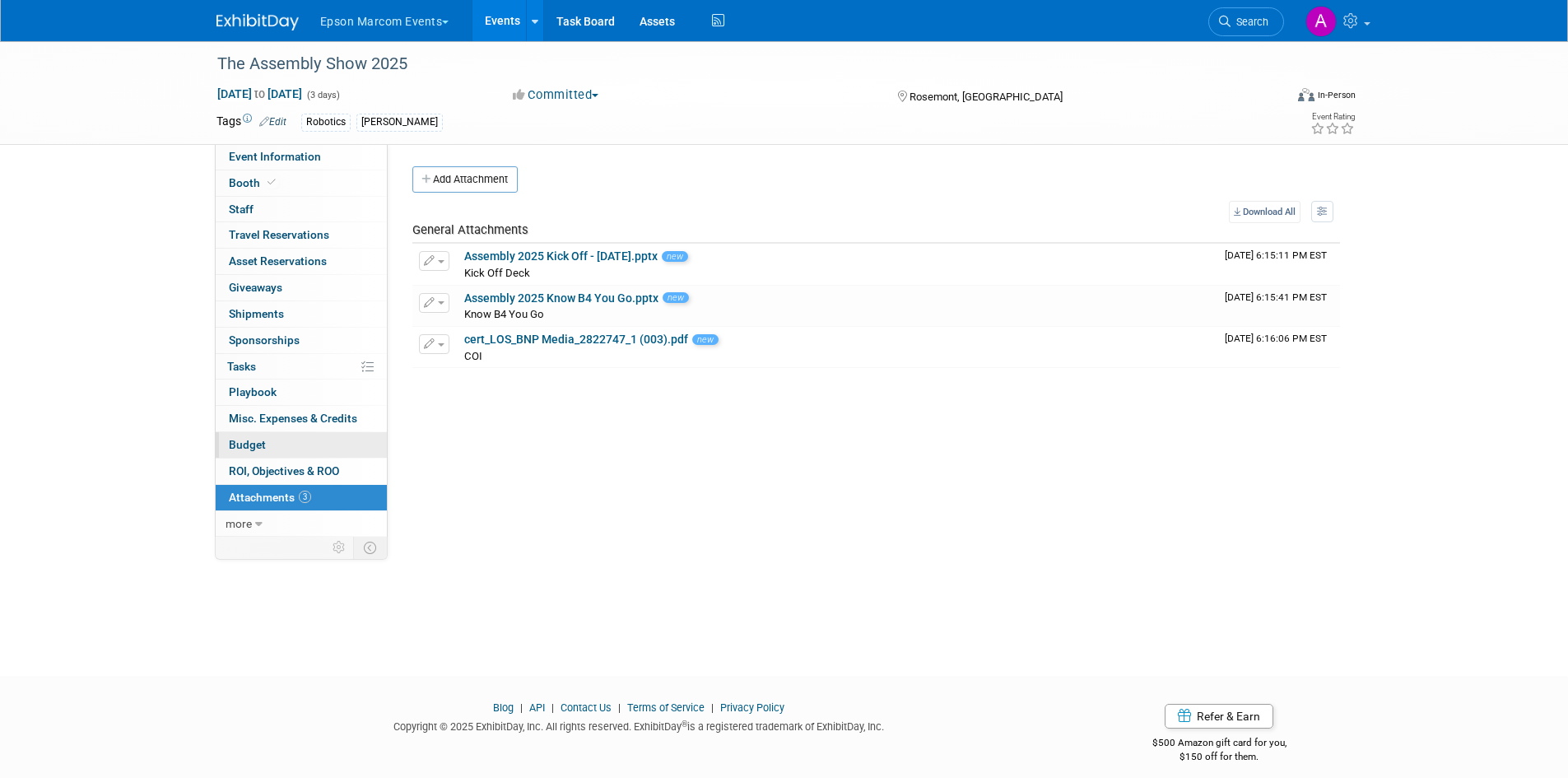
click at [249, 448] on span "Budget" at bounding box center [247, 444] width 37 height 13
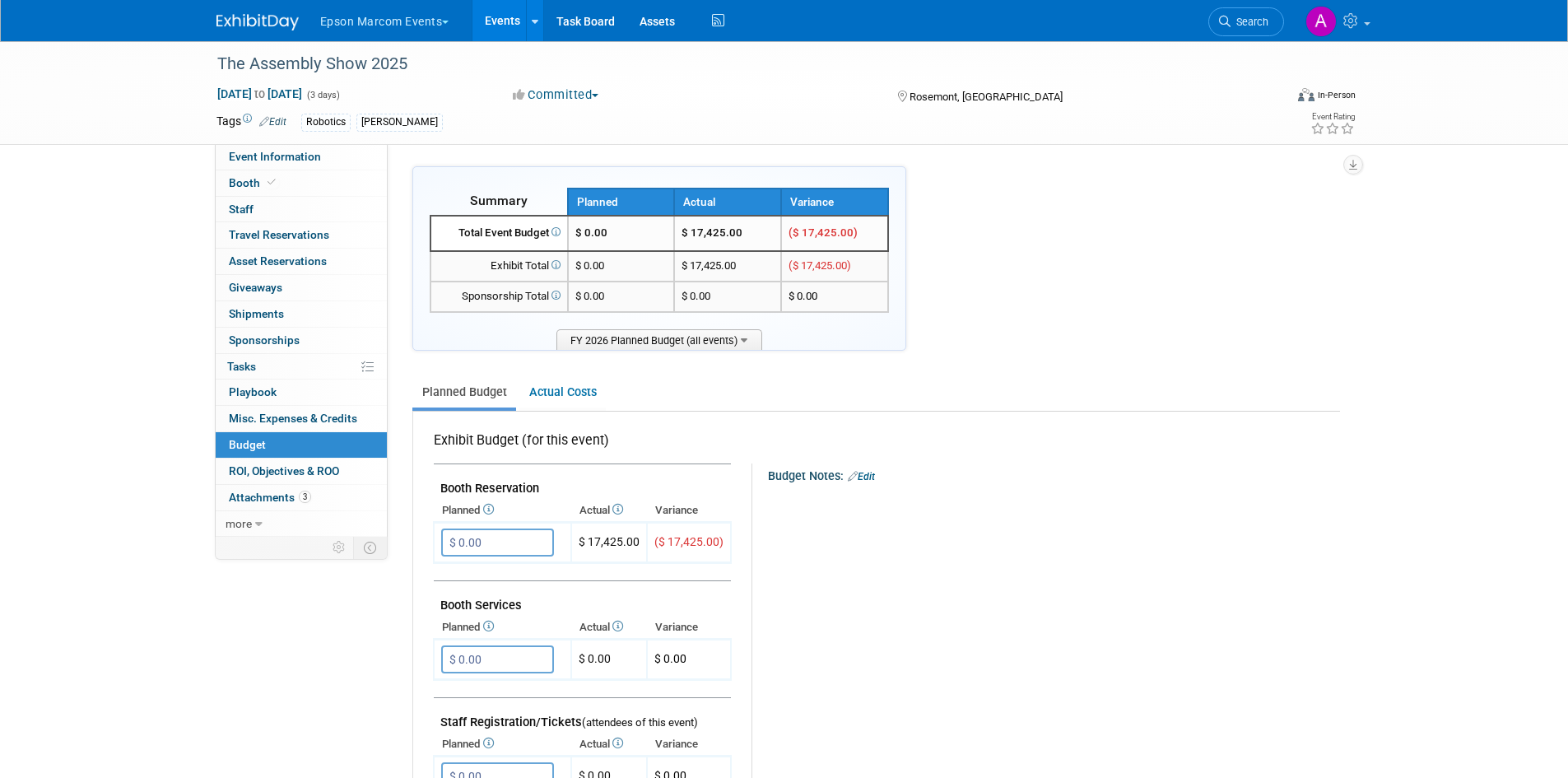
click at [633, 237] on td "$ 0.00" at bounding box center [622, 234] width 107 height 35
click at [598, 234] on span "$ 0.00" at bounding box center [591, 233] width 32 height 13
click at [467, 548] on input "$ 0.00" at bounding box center [497, 542] width 113 height 28
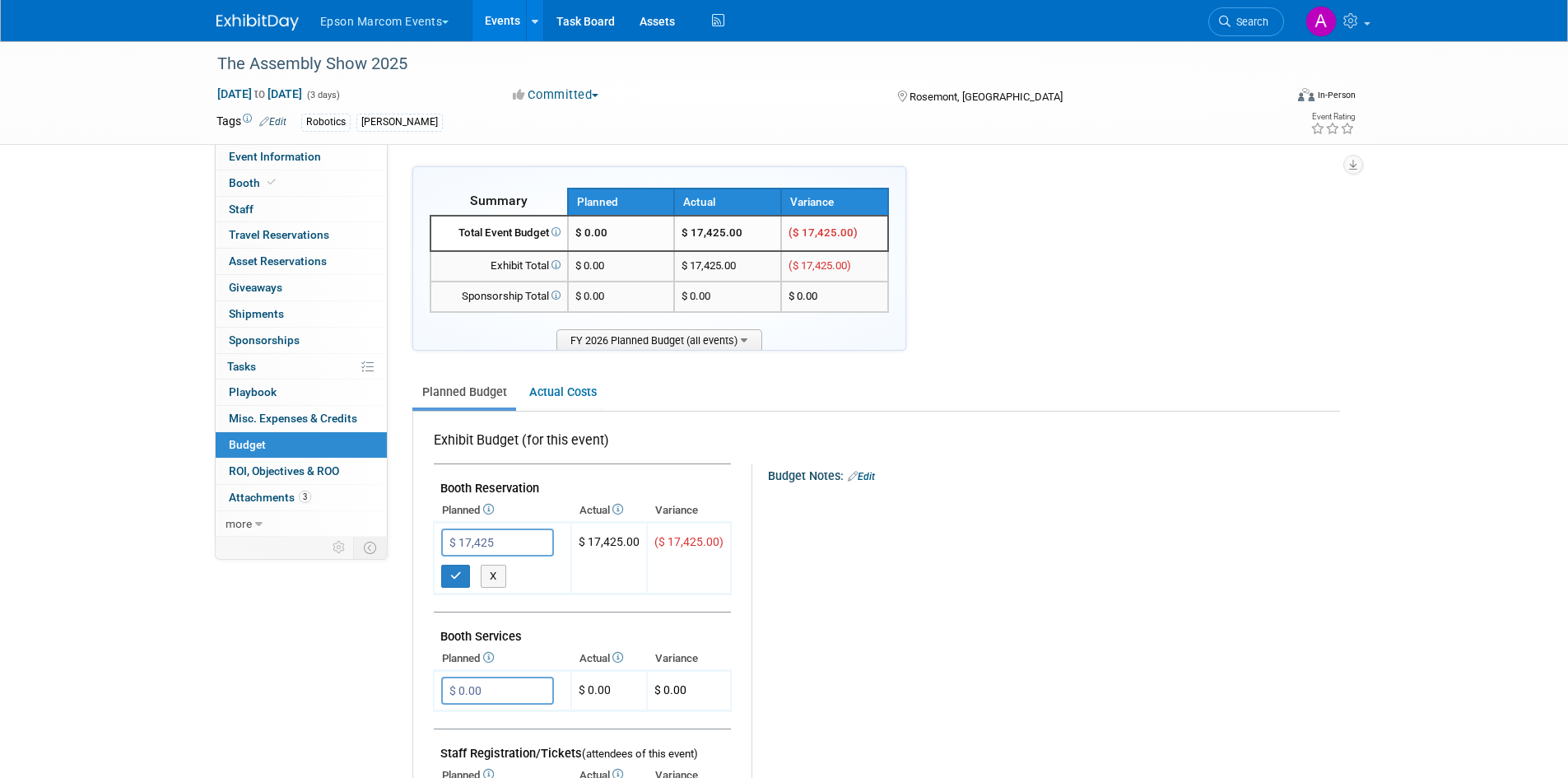
type input "$ 17,425.00"
click at [449, 594] on td at bounding box center [582, 603] width 297 height 18
click at [453, 584] on button "button" at bounding box center [456, 576] width 29 height 23
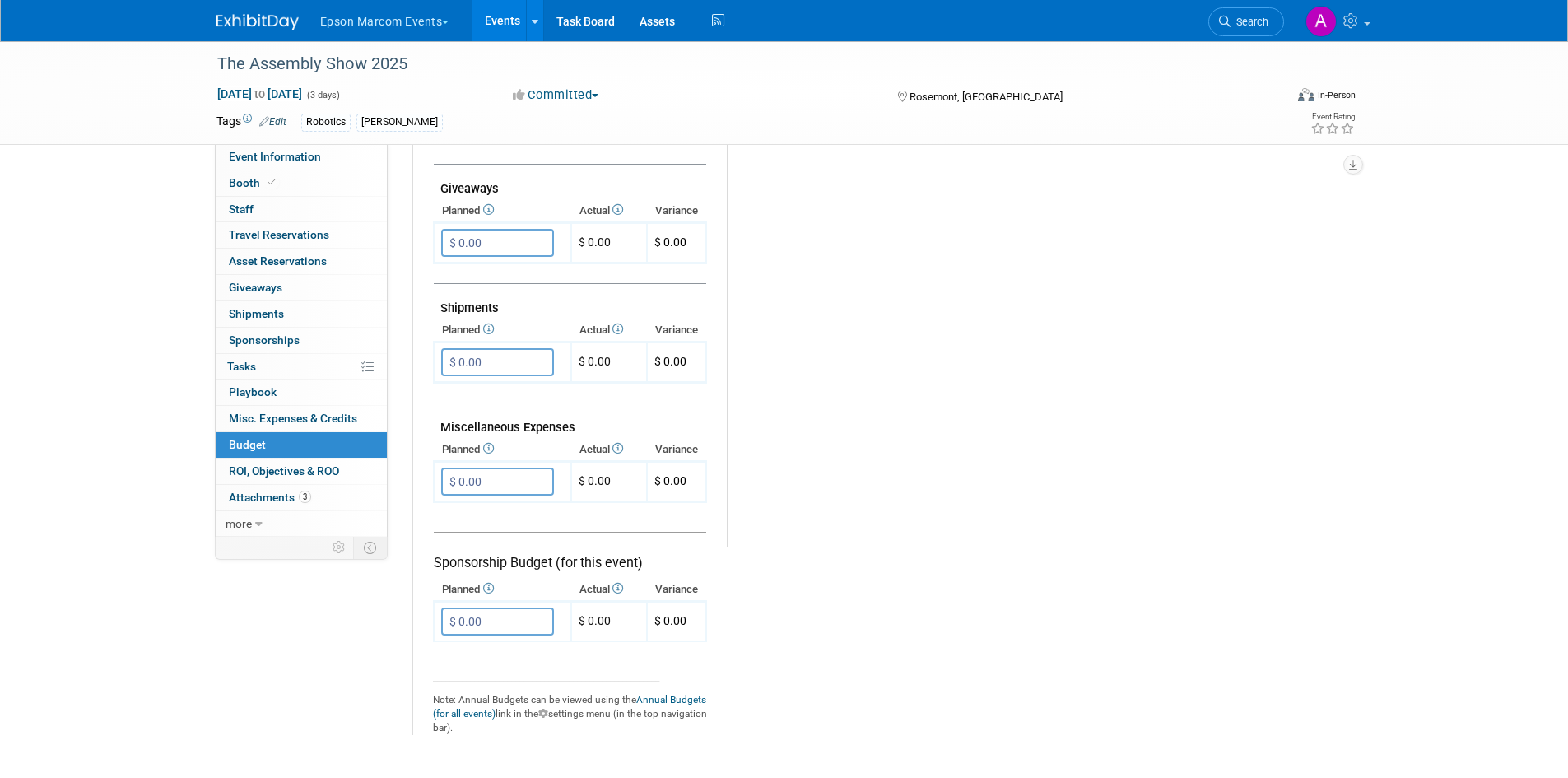
scroll to position [742, 0]
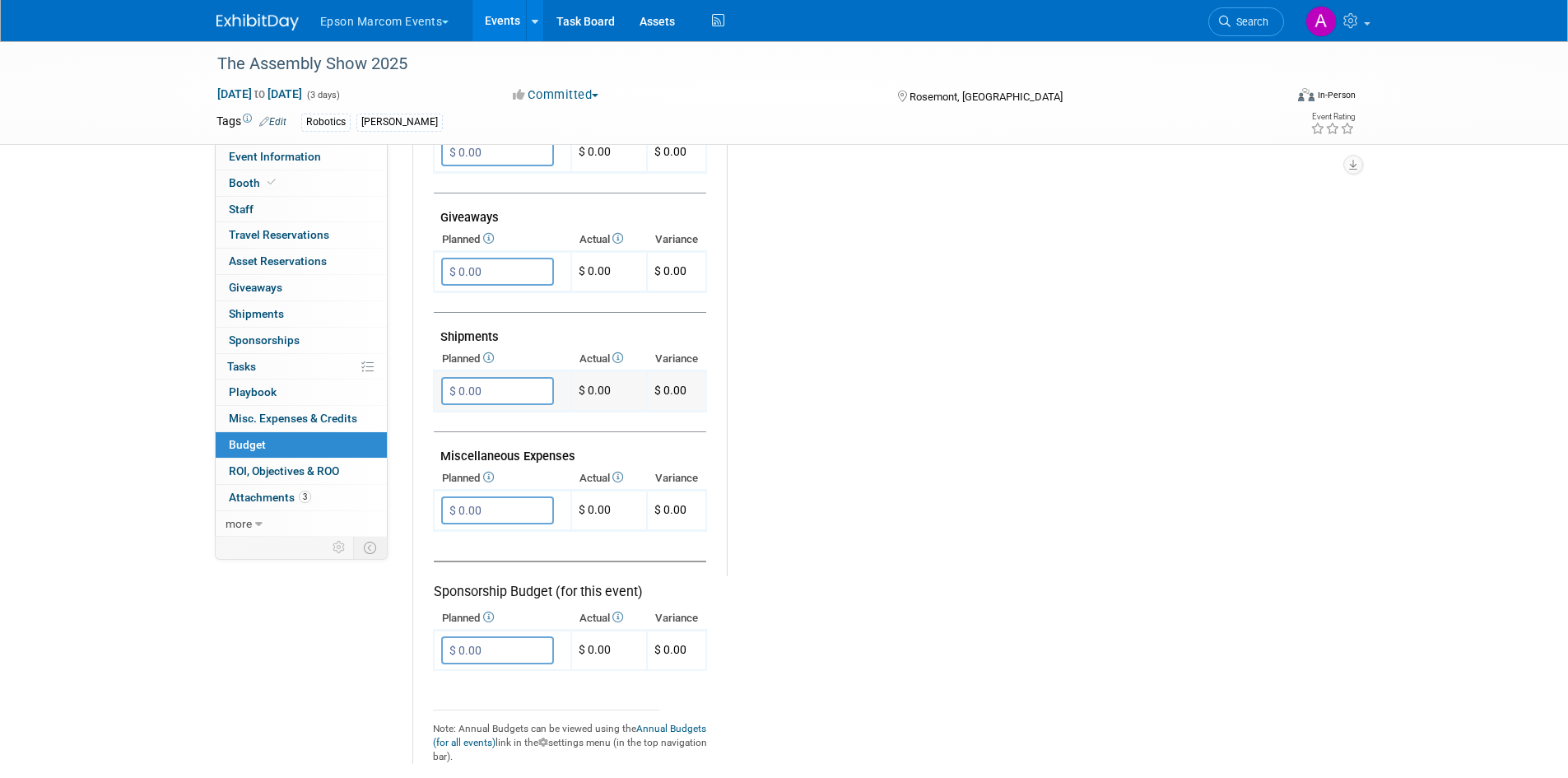
click at [495, 390] on input "$ 0.00" at bounding box center [497, 391] width 113 height 28
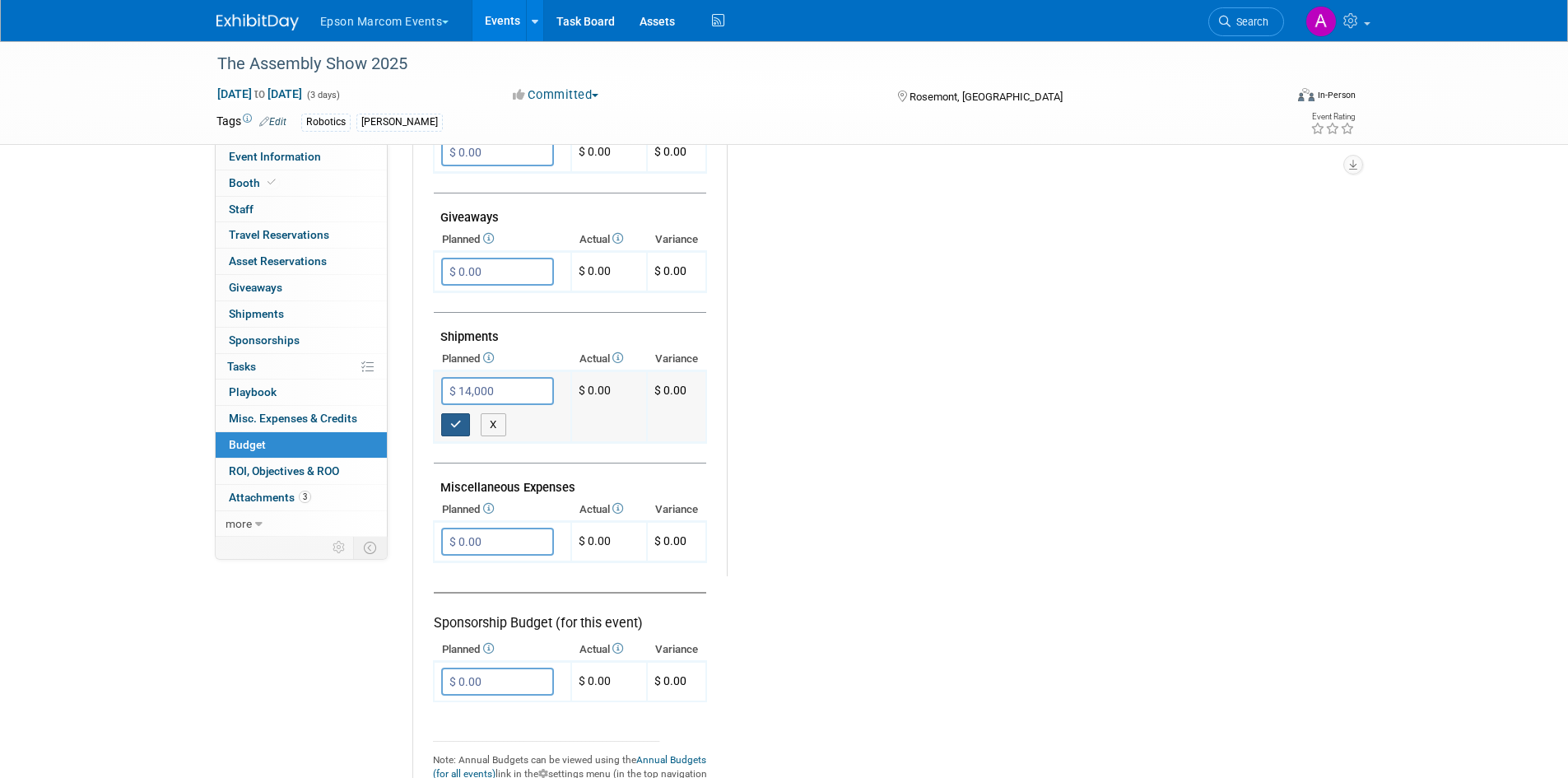
type input "$ 14,000.00"
click at [462, 426] on button "button" at bounding box center [456, 424] width 29 height 23
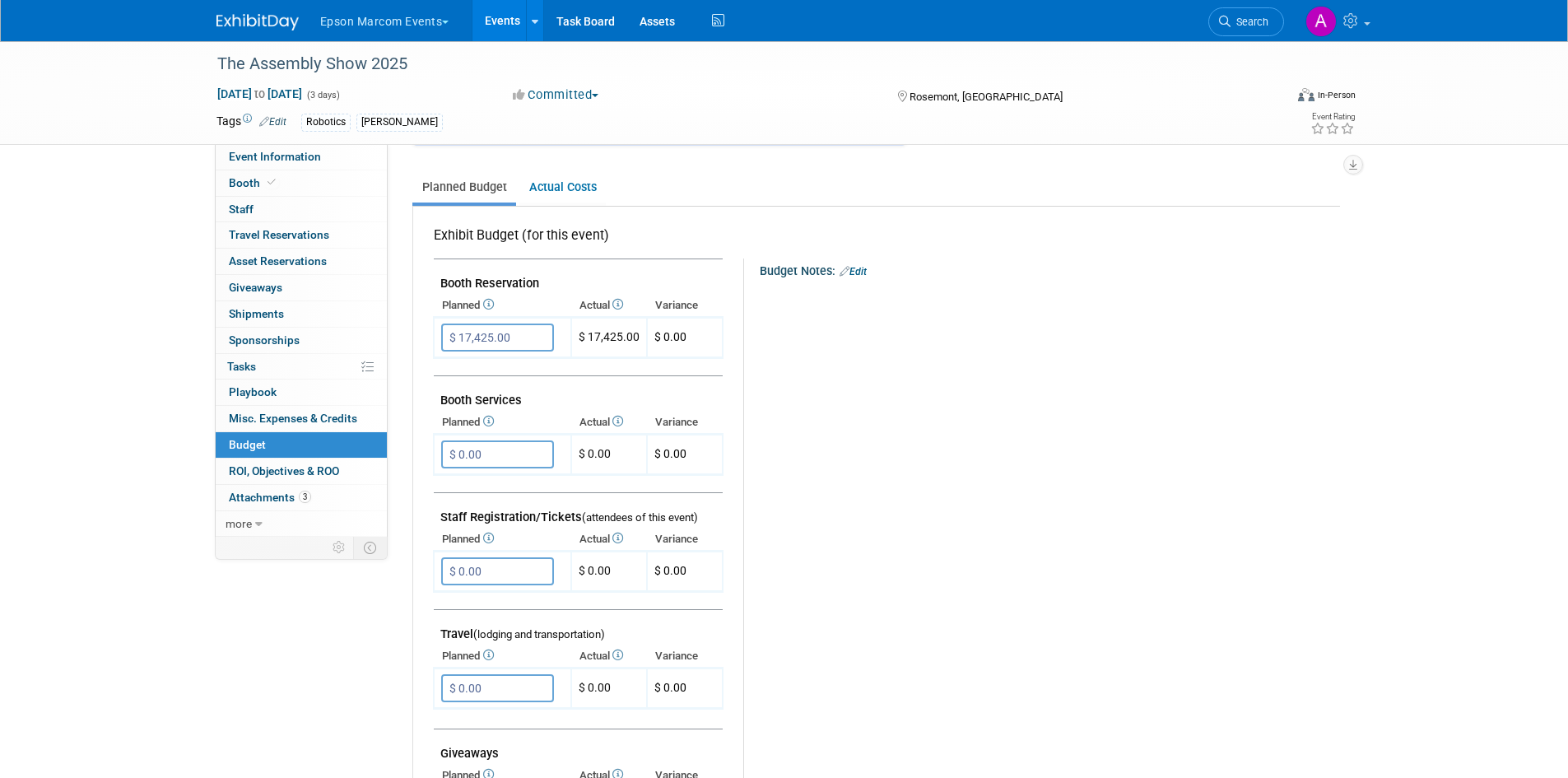
scroll to position [165, 0]
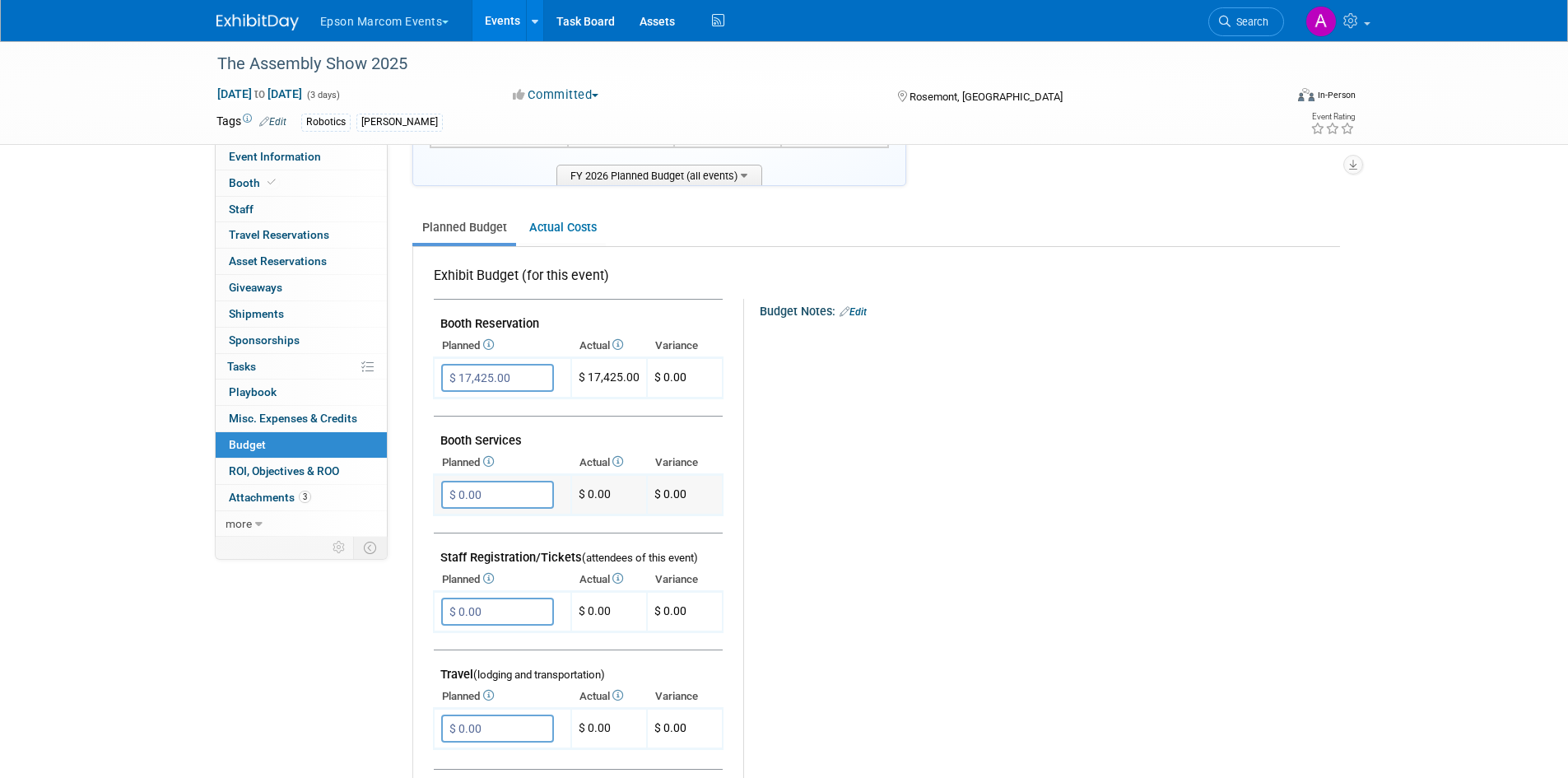
click at [495, 490] on input "$ 0.00" at bounding box center [497, 495] width 113 height 28
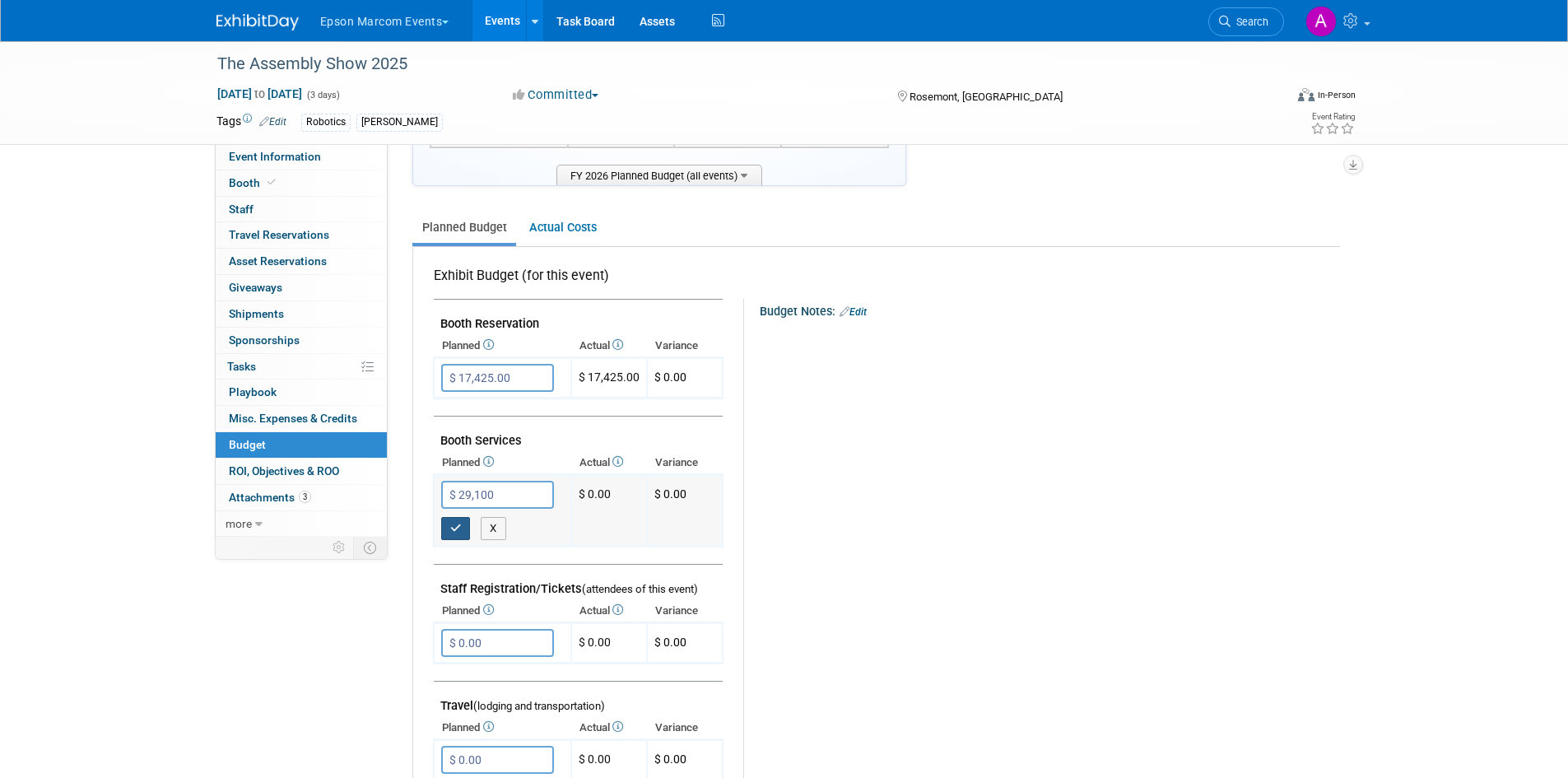
type input "$ 29,100.00"
click at [461, 525] on icon "button" at bounding box center [457, 528] width 12 height 11
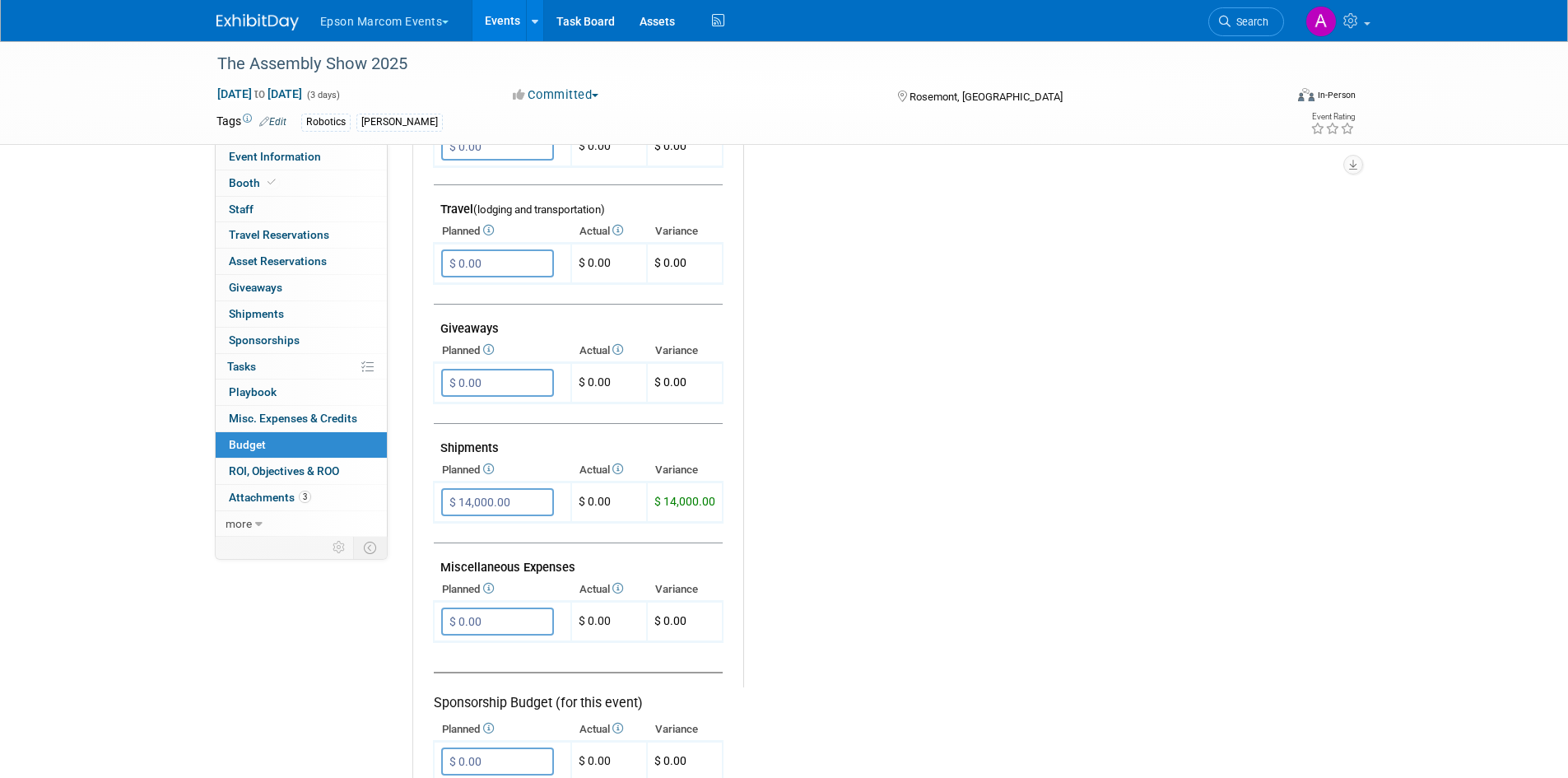
scroll to position [659, 0]
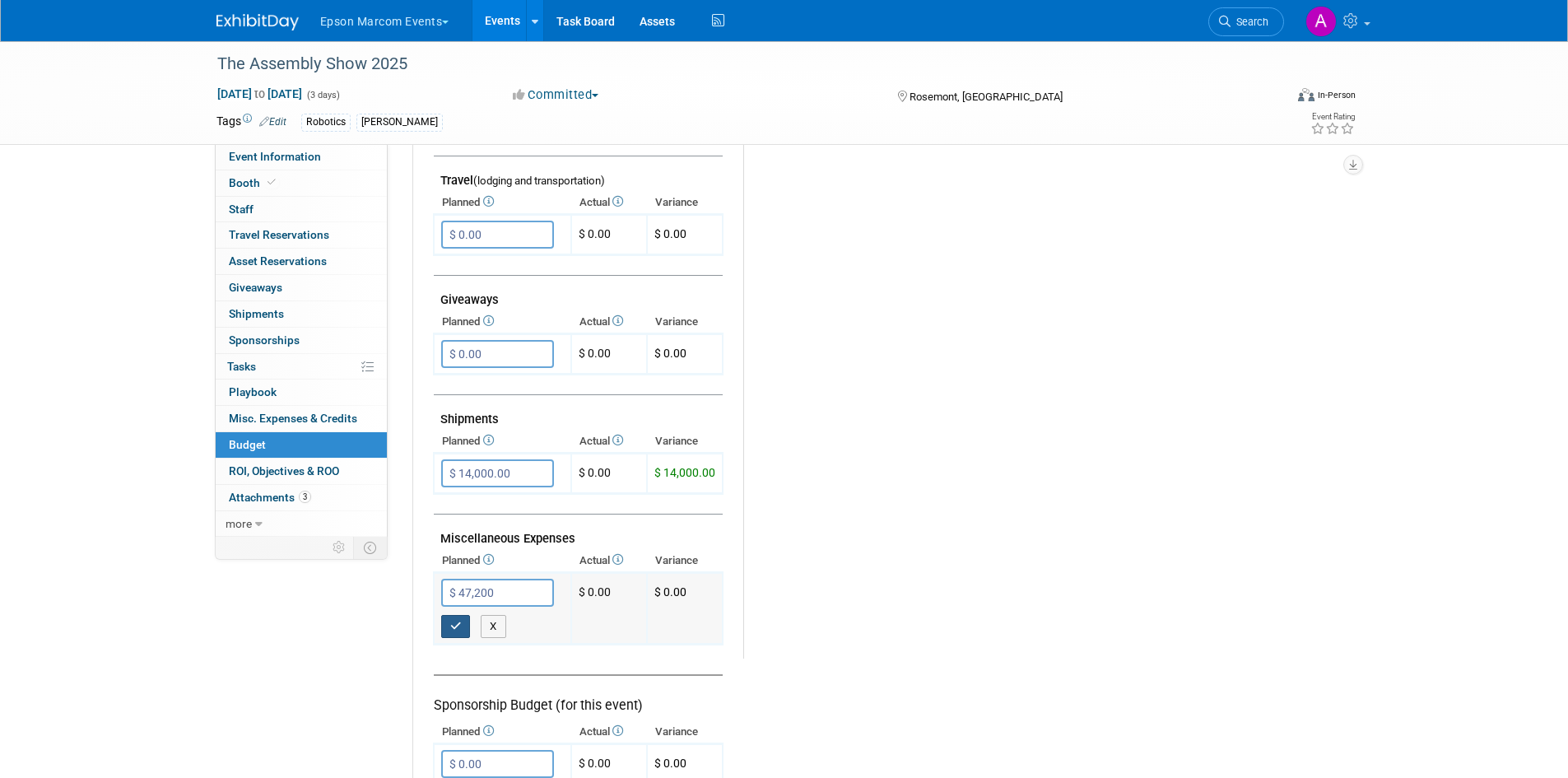
type input "$ 47,200.00"
click at [451, 630] on icon "button" at bounding box center [457, 626] width 12 height 11
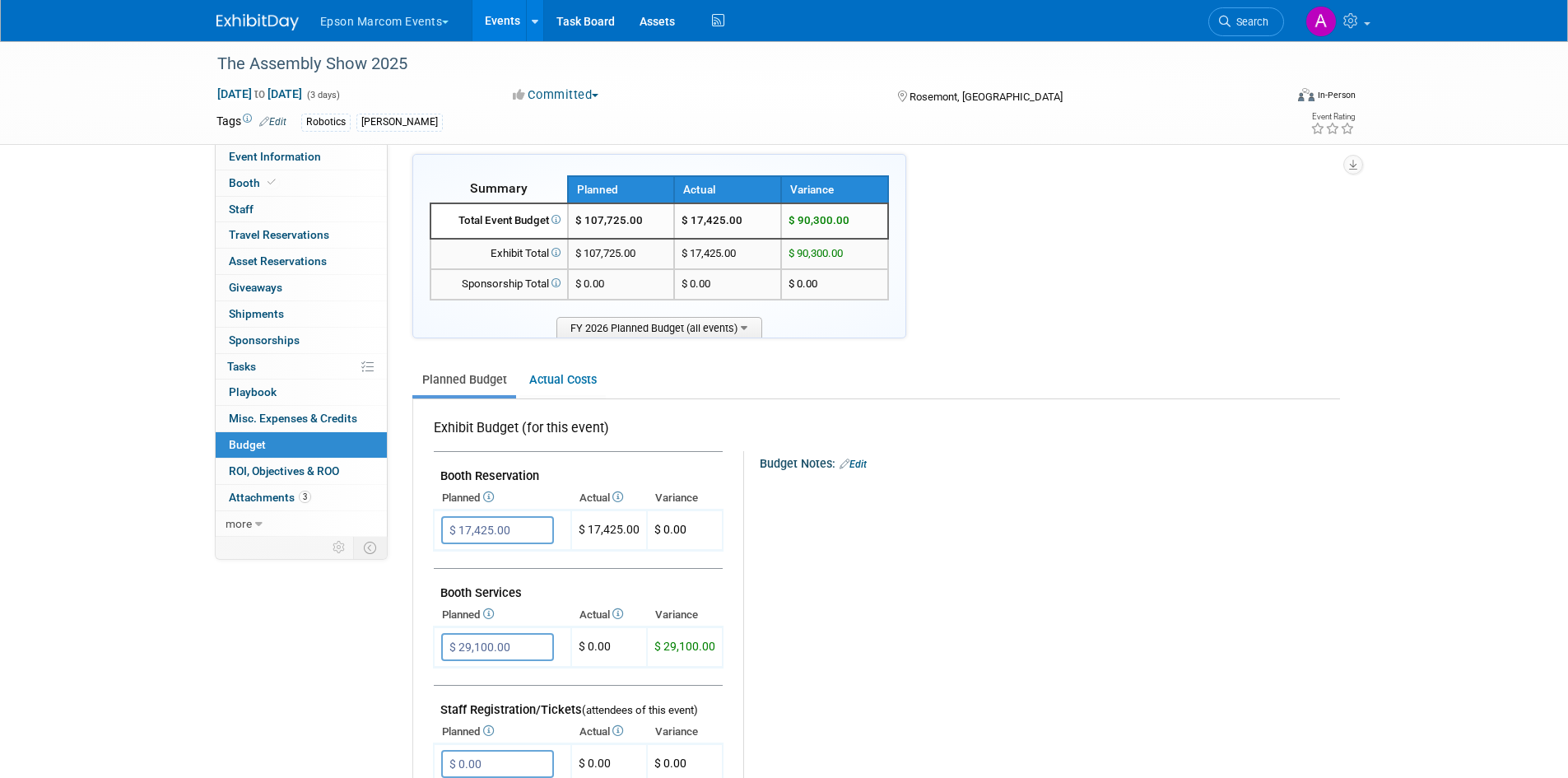
scroll to position [0, 0]
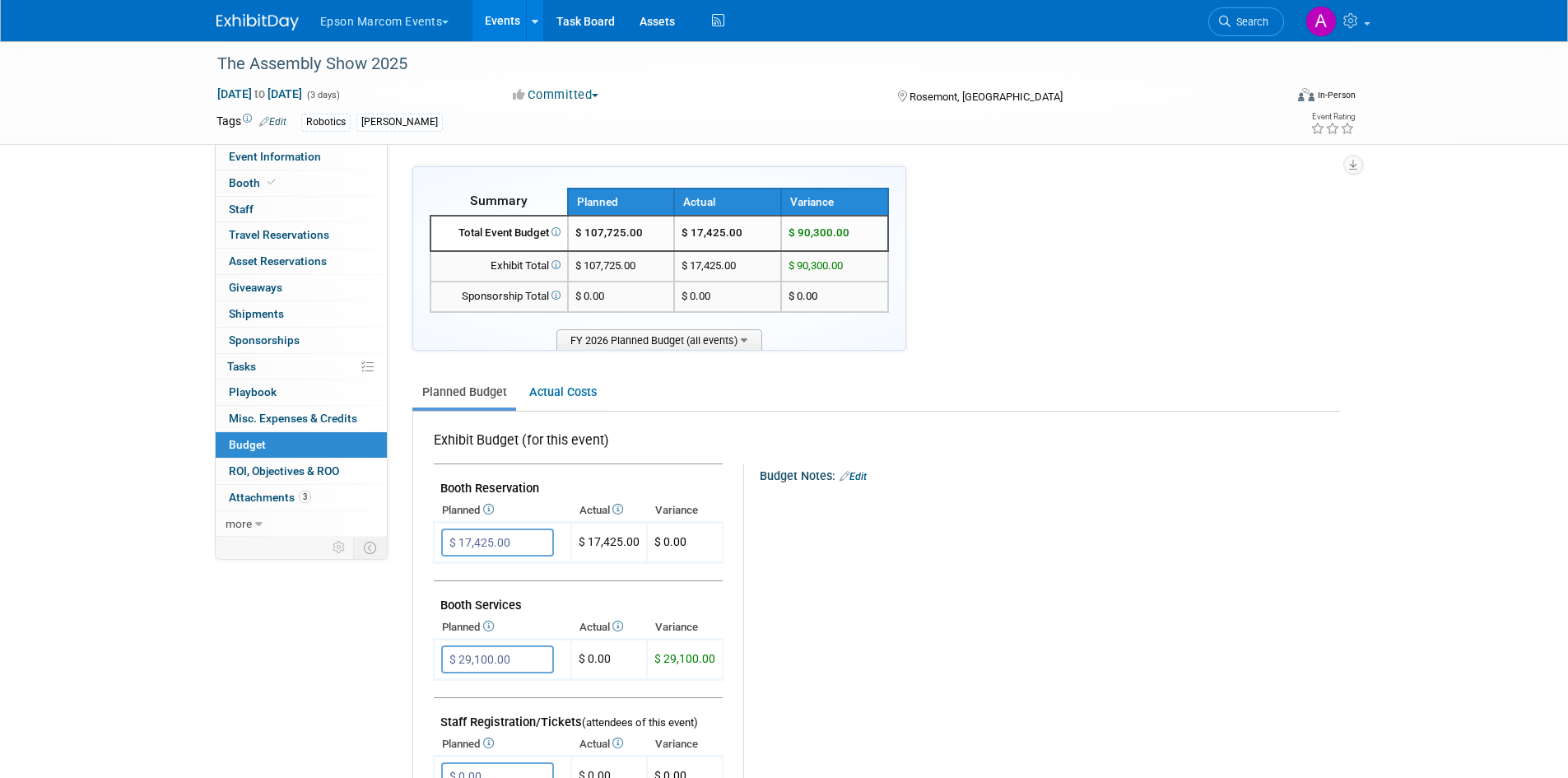
click at [563, 401] on link "Actual Costs" at bounding box center [563, 392] width 86 height 30
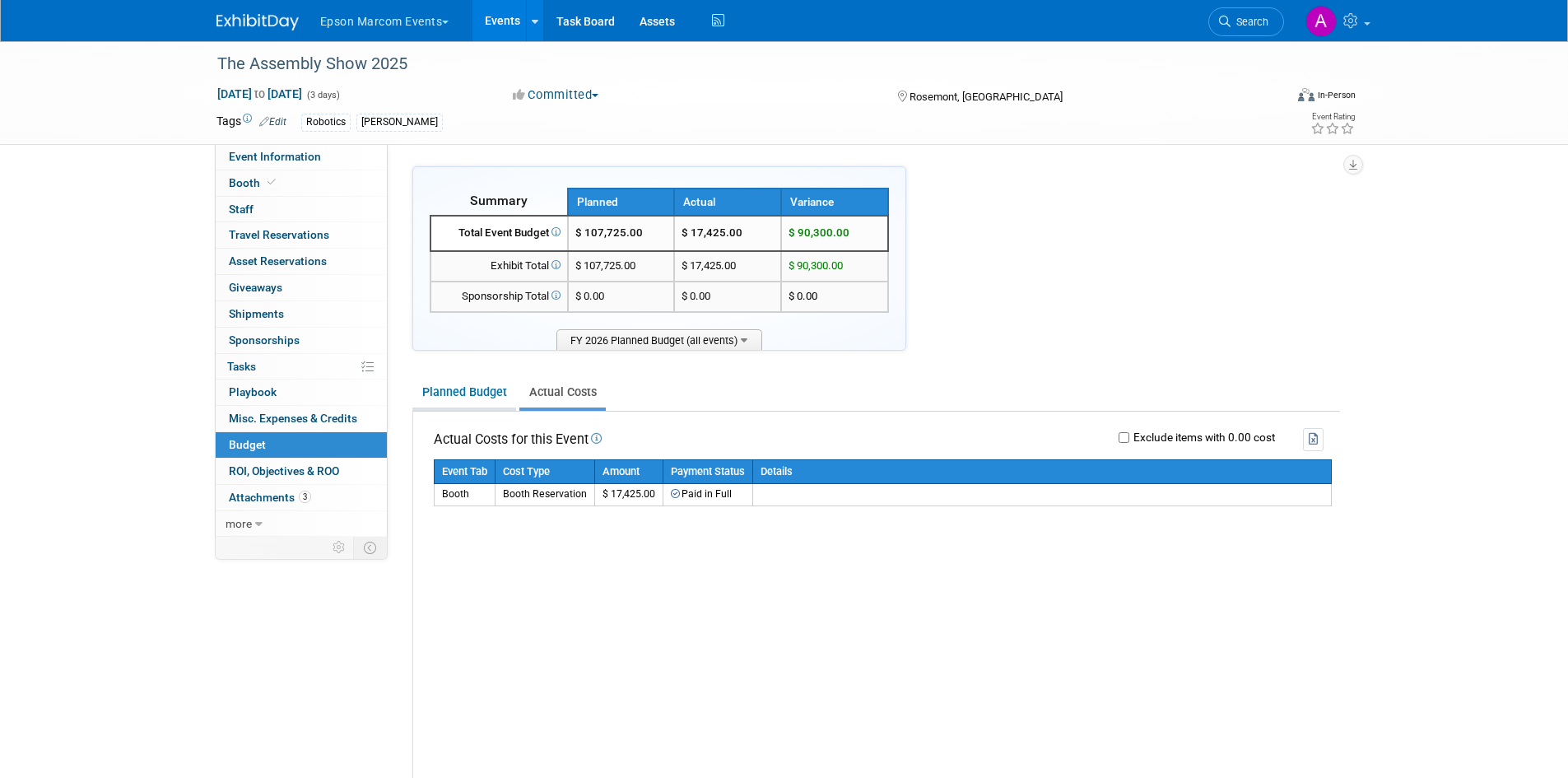
click at [475, 392] on link "Planned Budget" at bounding box center [464, 392] width 104 height 30
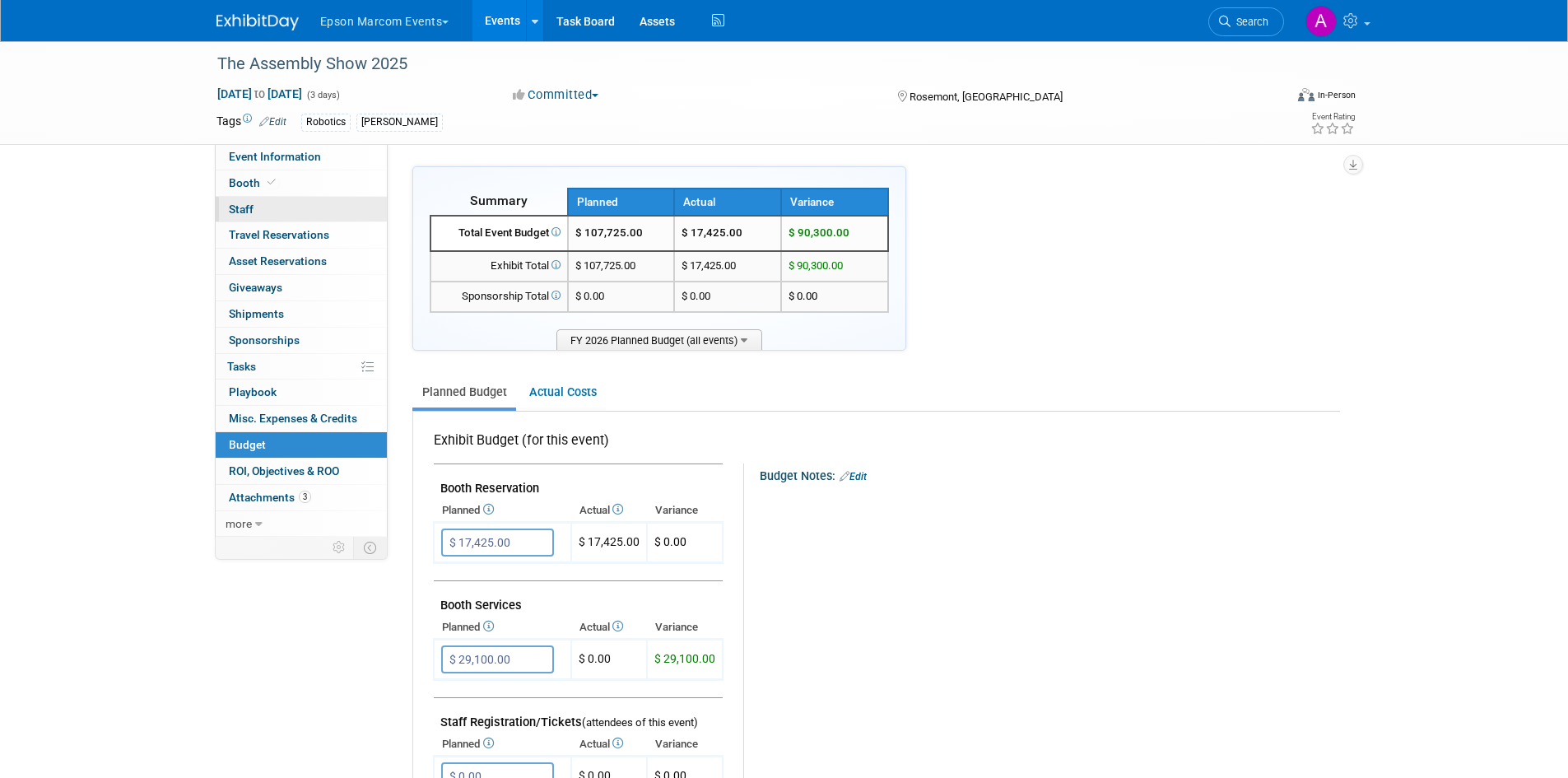
click at [245, 209] on span "Staff 0" at bounding box center [241, 208] width 25 height 13
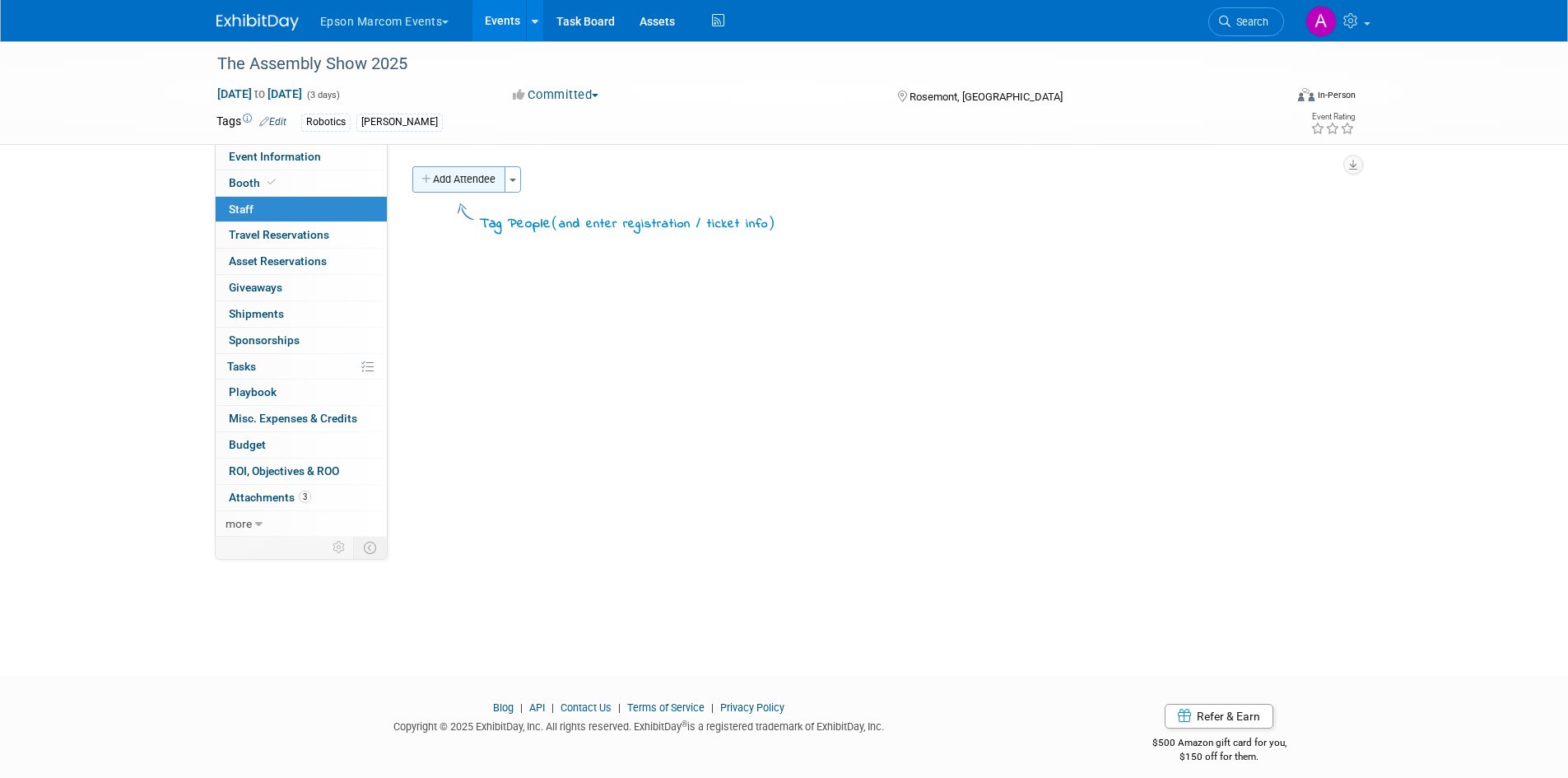
click at [442, 185] on button "Add Attendee" at bounding box center [459, 179] width 93 height 27
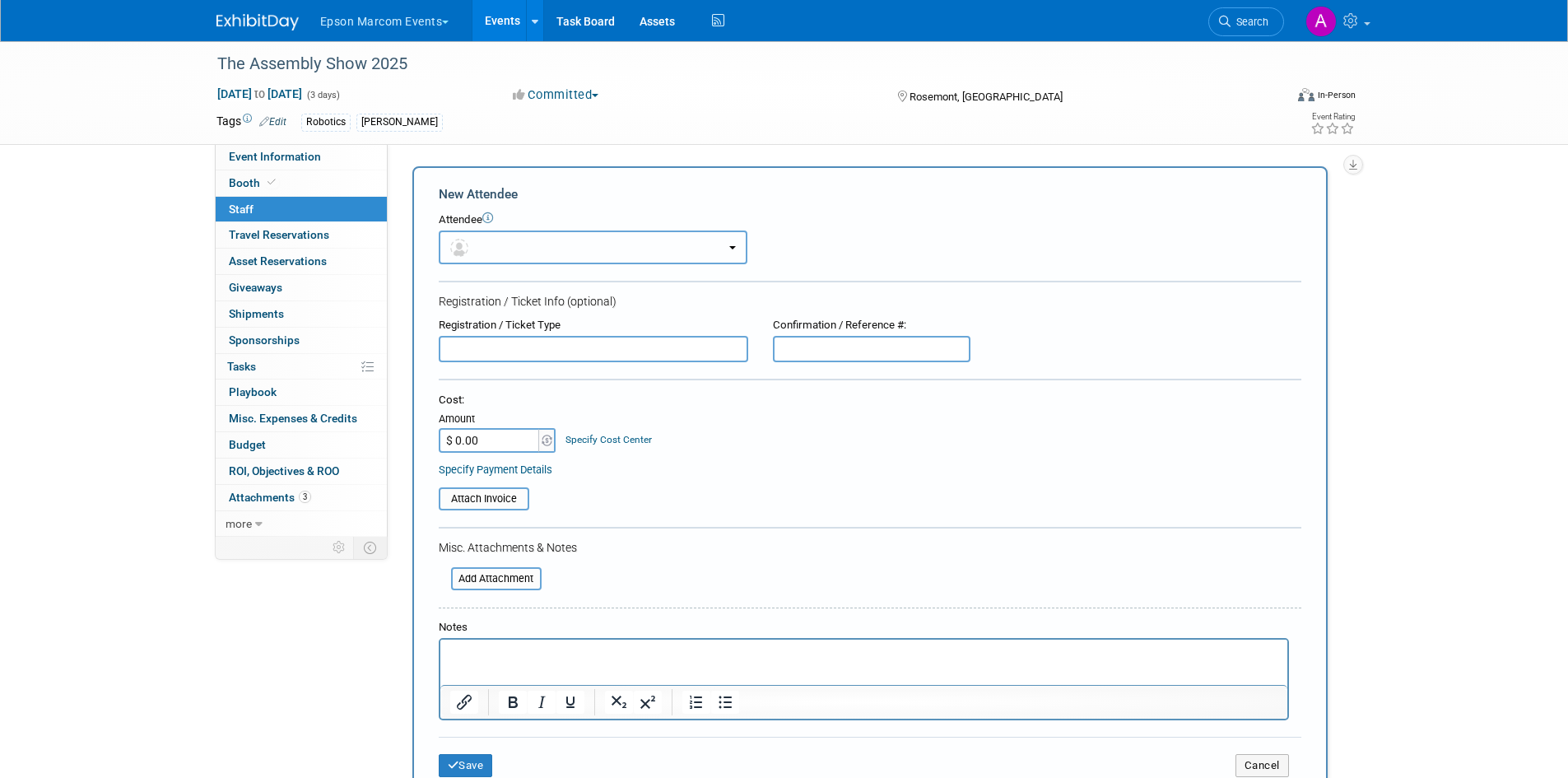
click at [690, 246] on button "button" at bounding box center [593, 248] width 308 height 33
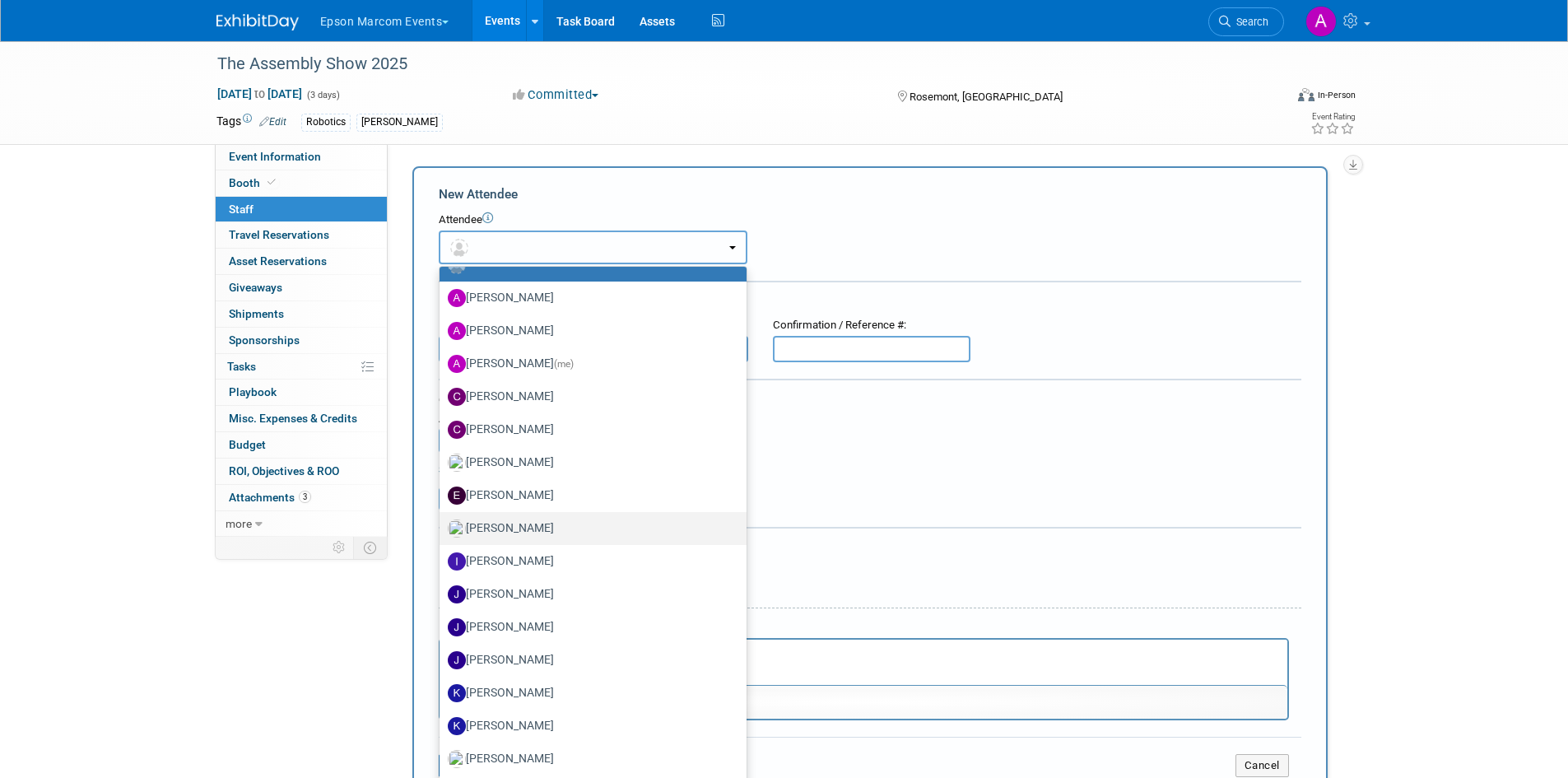
scroll to position [29, 0]
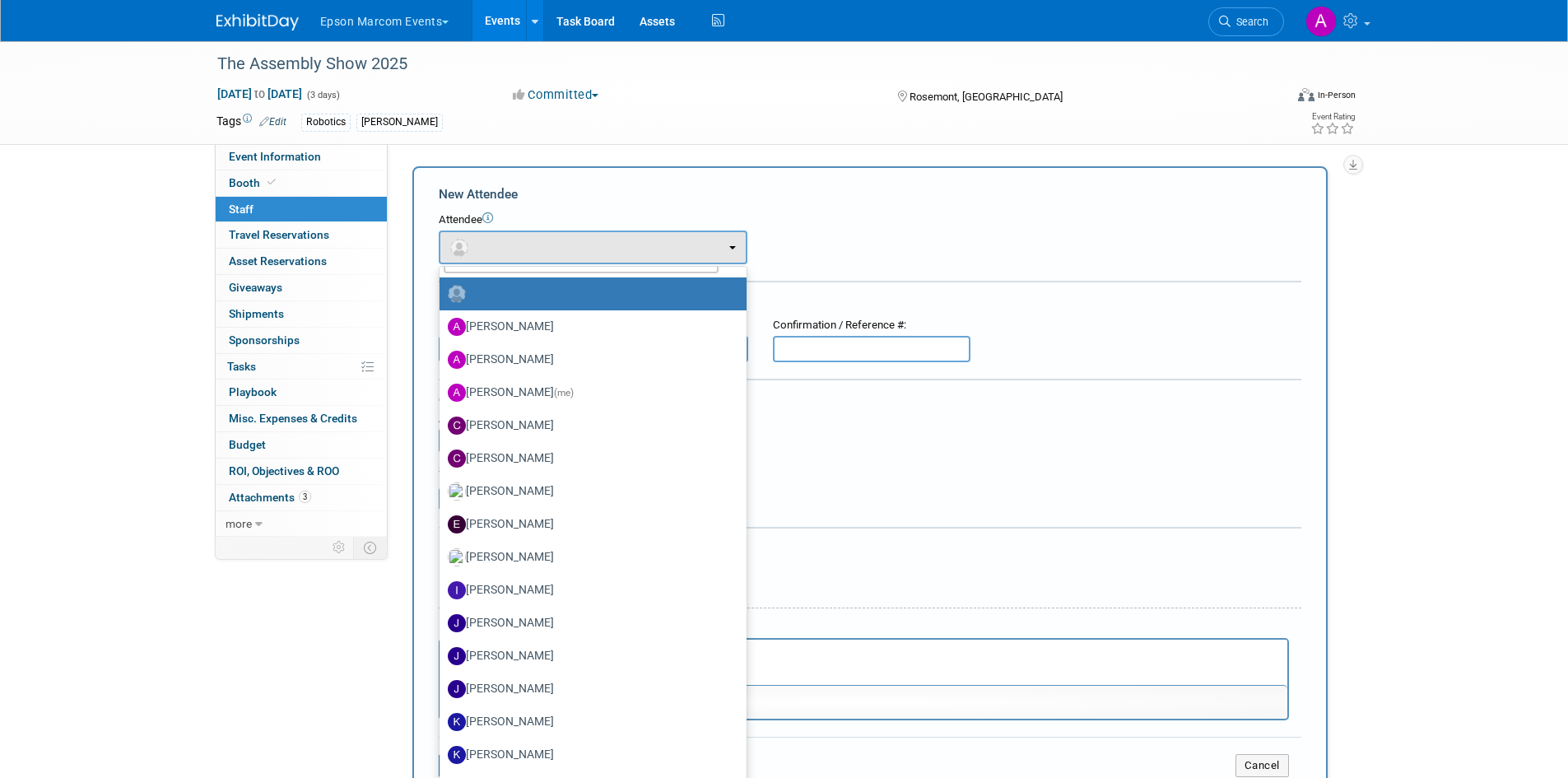
click at [1001, 207] on form "New Attendee Attendee <img src="[URL][DOMAIN_NAME]" style="width: 22px; height:…" at bounding box center [870, 487] width 863 height 604
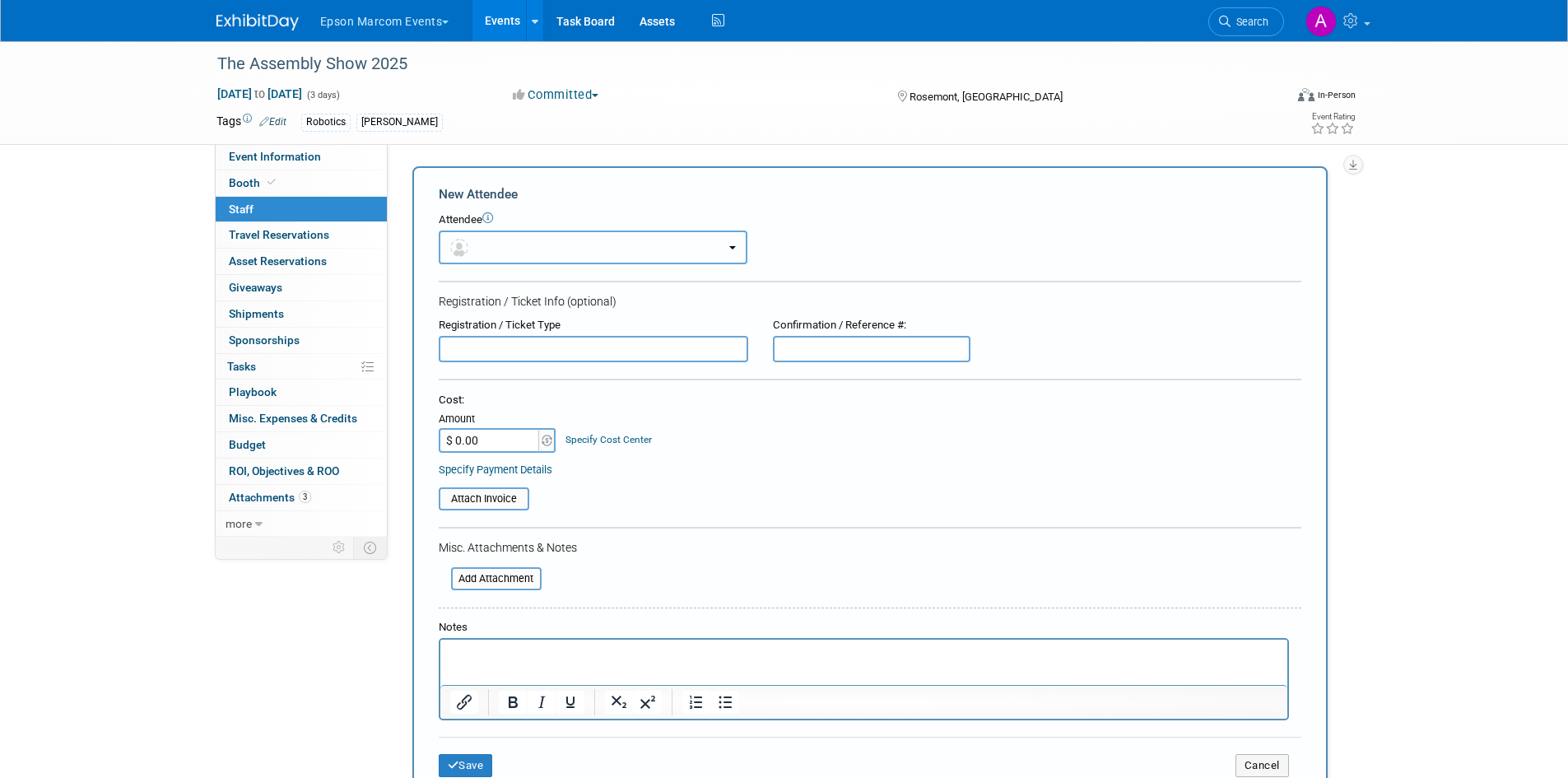
click at [513, 247] on button "button" at bounding box center [593, 248] width 308 height 33
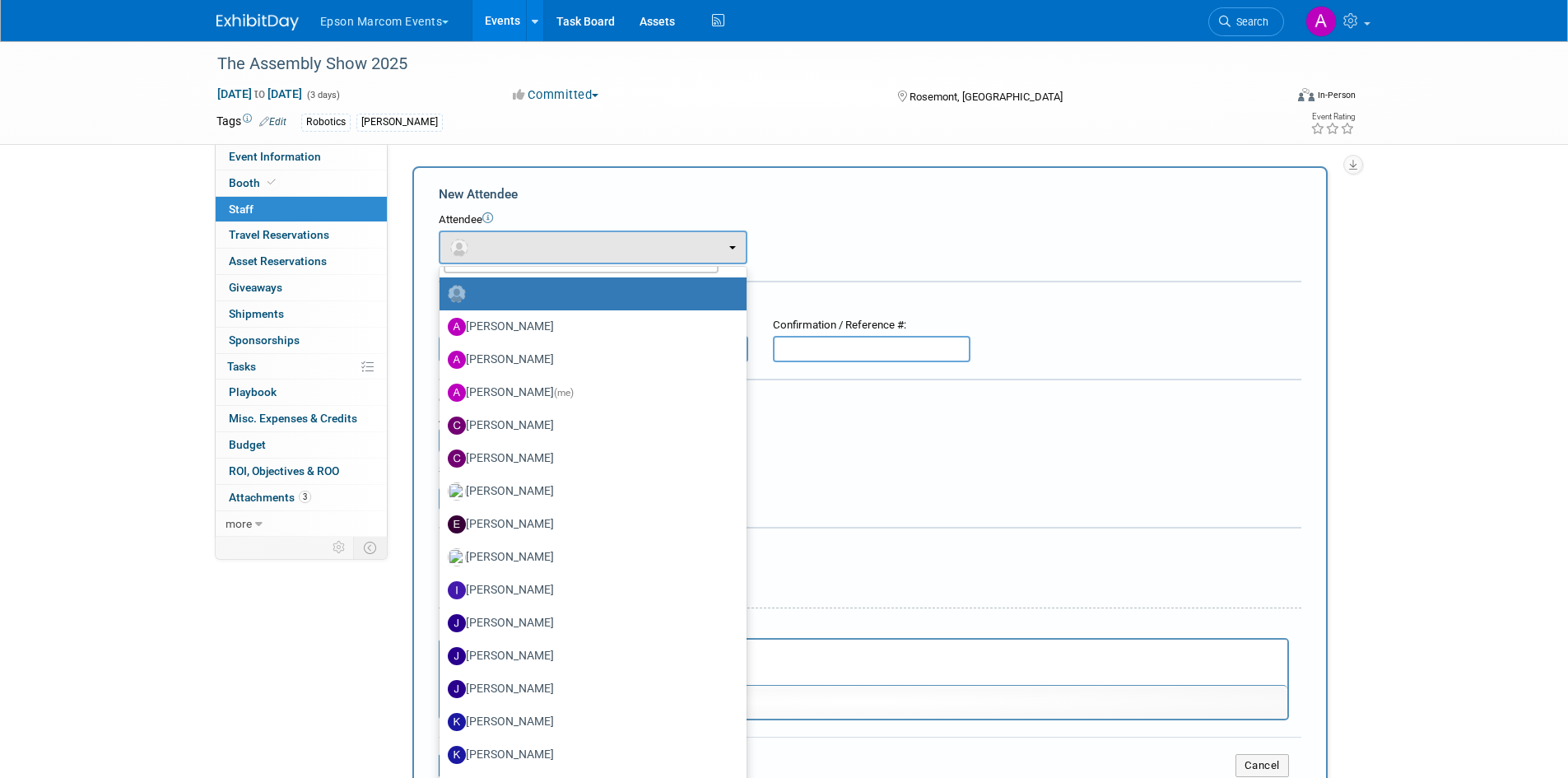
click at [509, 298] on label at bounding box center [589, 294] width 283 height 27
click at [442, 298] on input "radio" at bounding box center [436, 292] width 11 height 11
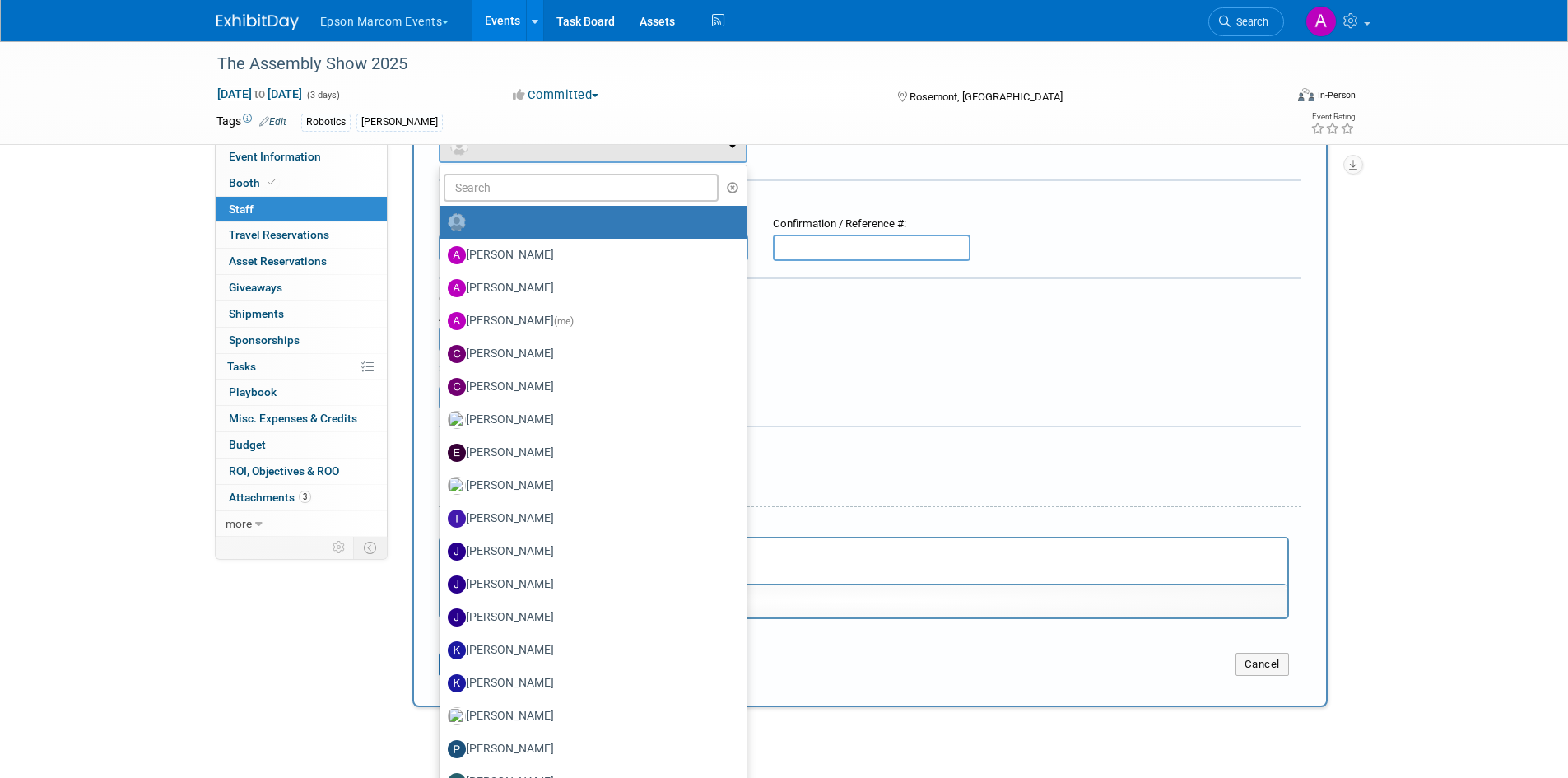
scroll to position [0, 0]
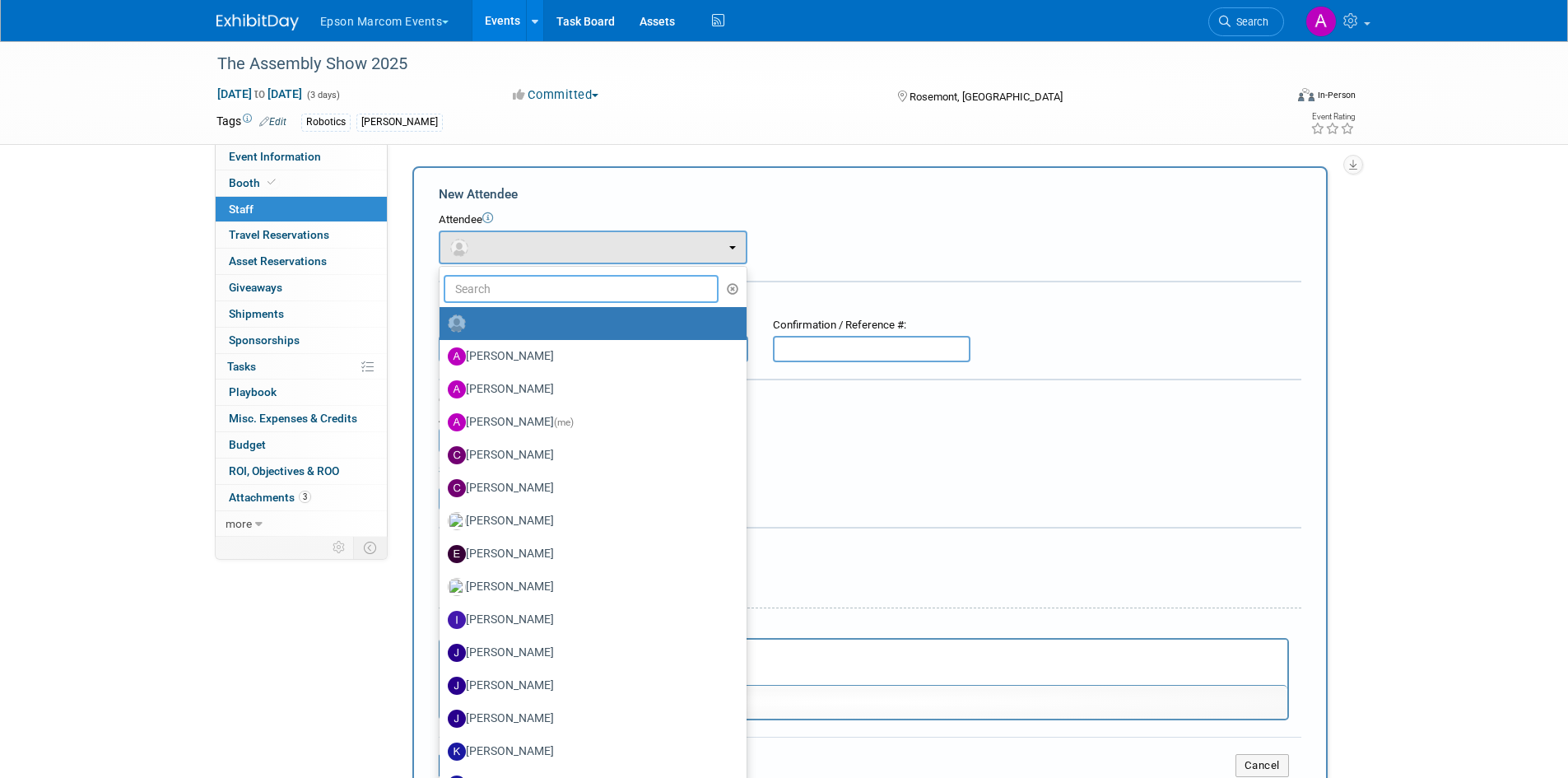
click at [532, 293] on input "text" at bounding box center [581, 289] width 276 height 28
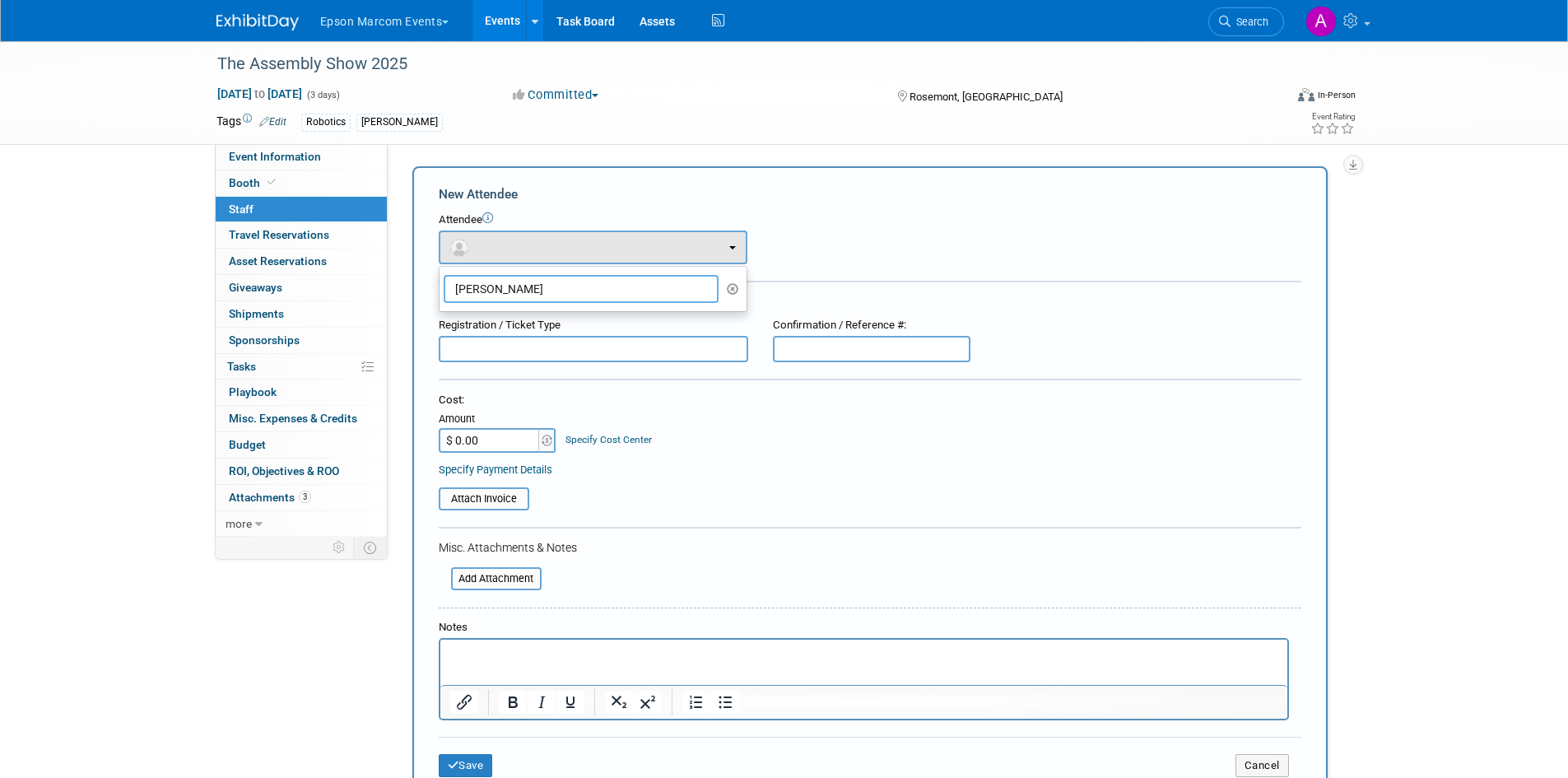
type input "[PERSON_NAME]"
click at [849, 252] on div "Attendee <img src="[URL][DOMAIN_NAME]" style="width: 22px; height: 22px; border…" at bounding box center [870, 238] width 863 height 52
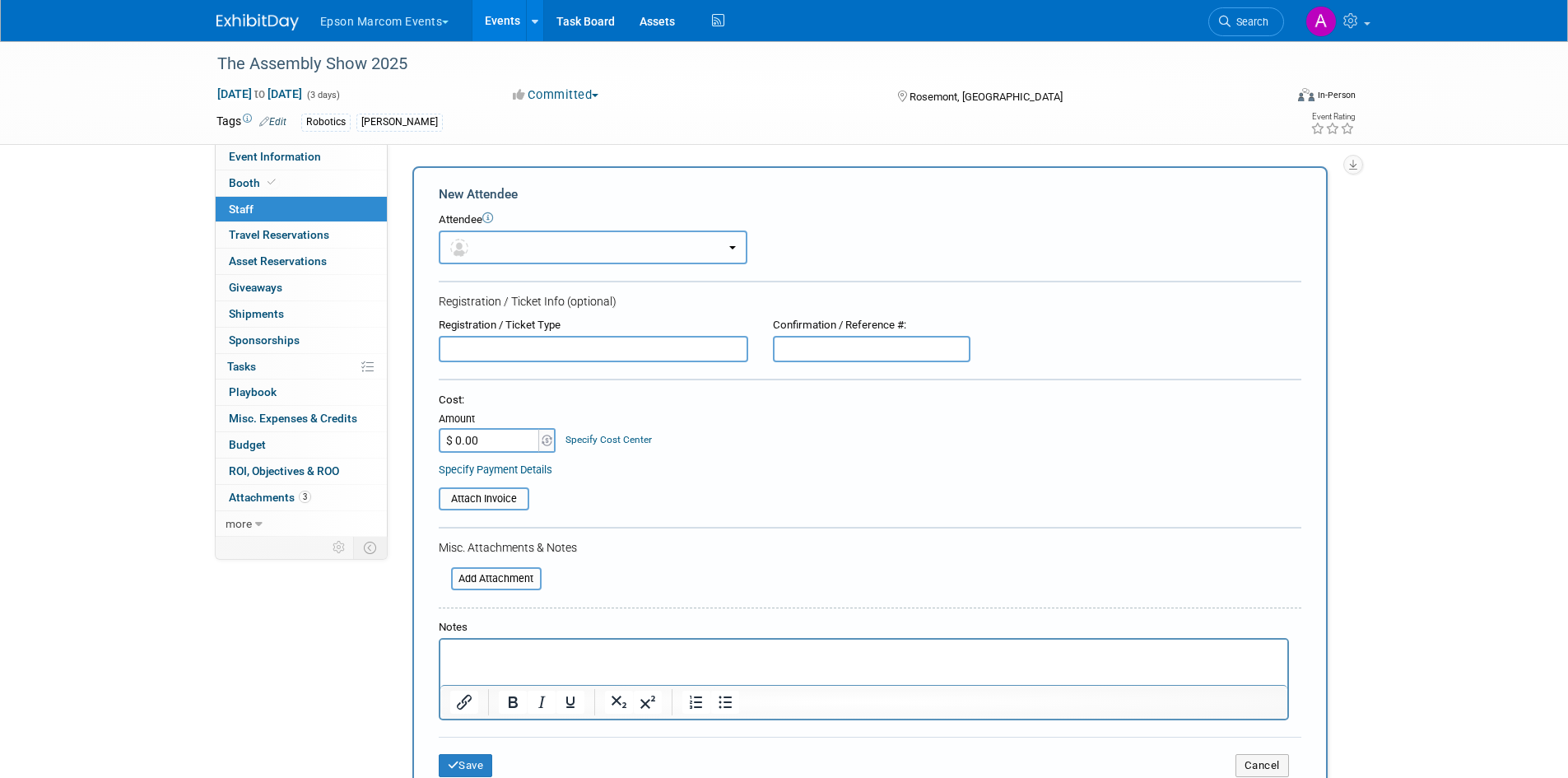
click at [677, 245] on button "button" at bounding box center [593, 248] width 308 height 33
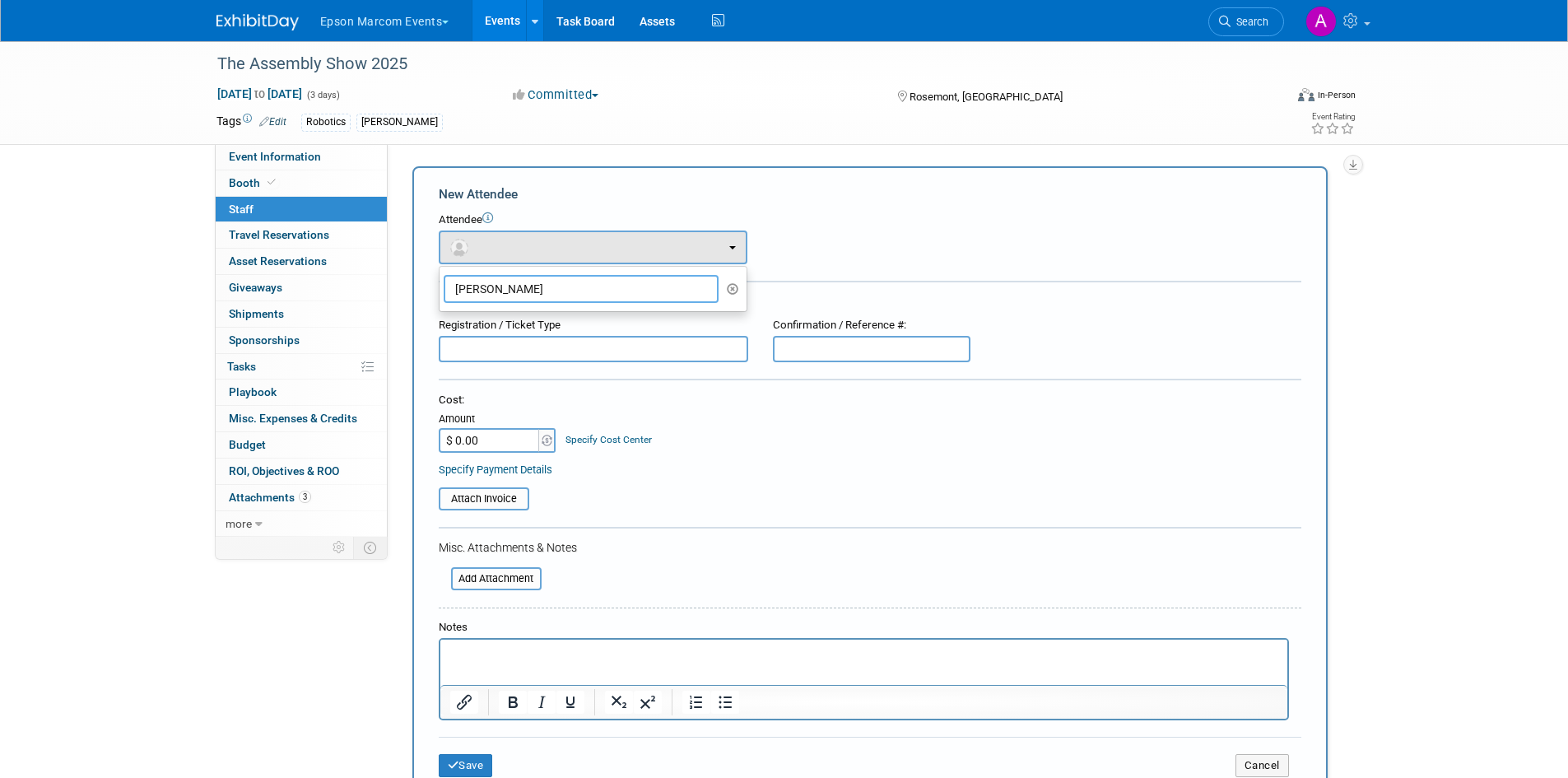
click at [542, 288] on input "[PERSON_NAME]" at bounding box center [581, 289] width 276 height 28
click at [492, 217] on icon at bounding box center [487, 217] width 11 height 11
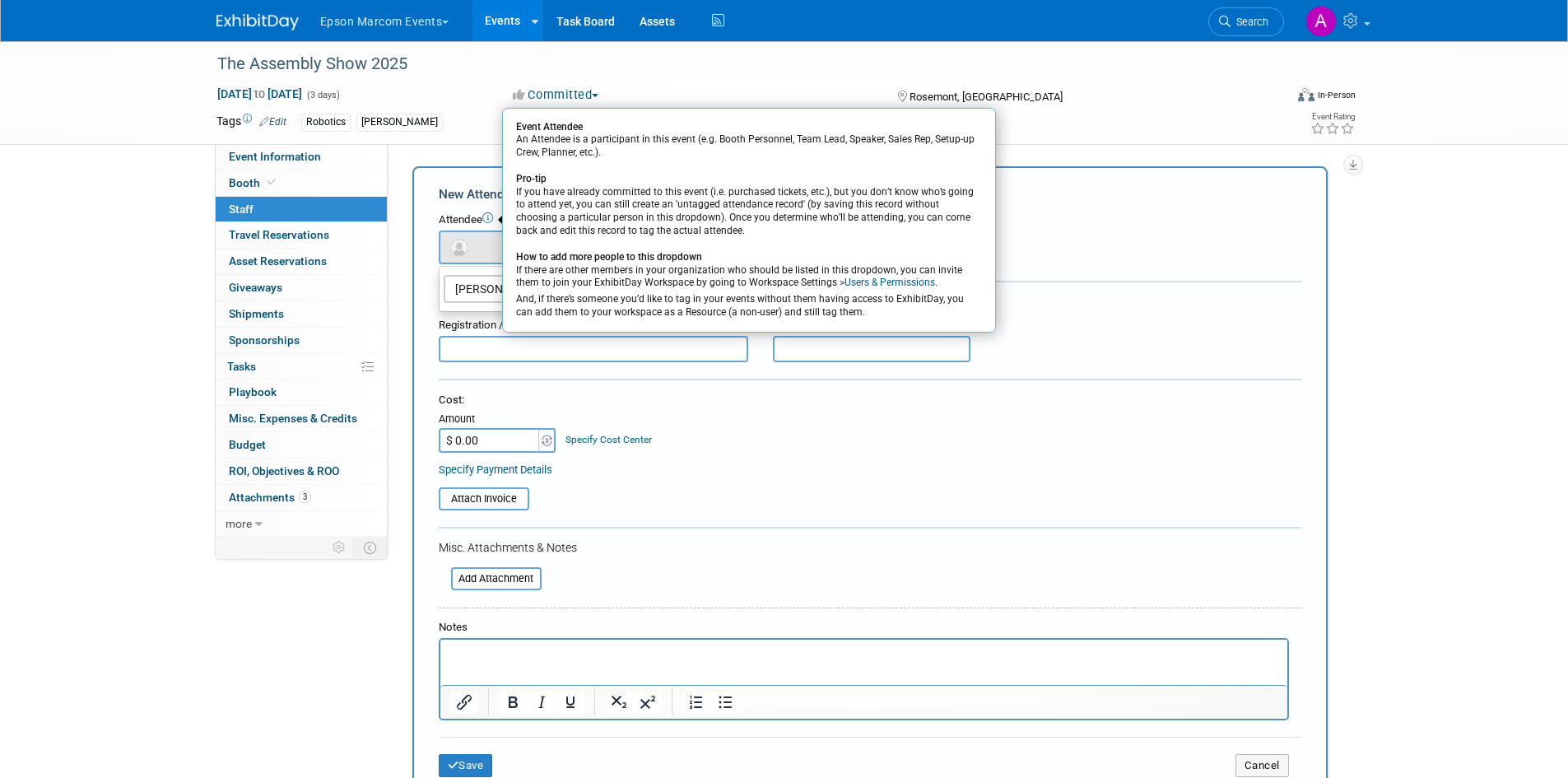
click at [1187, 163] on div "Event Website: Edit [URL][DOMAIN_NAME] [URL][DOMAIN_NAME] Save Cancel Event Ven…" at bounding box center [870, 341] width 965 height 393
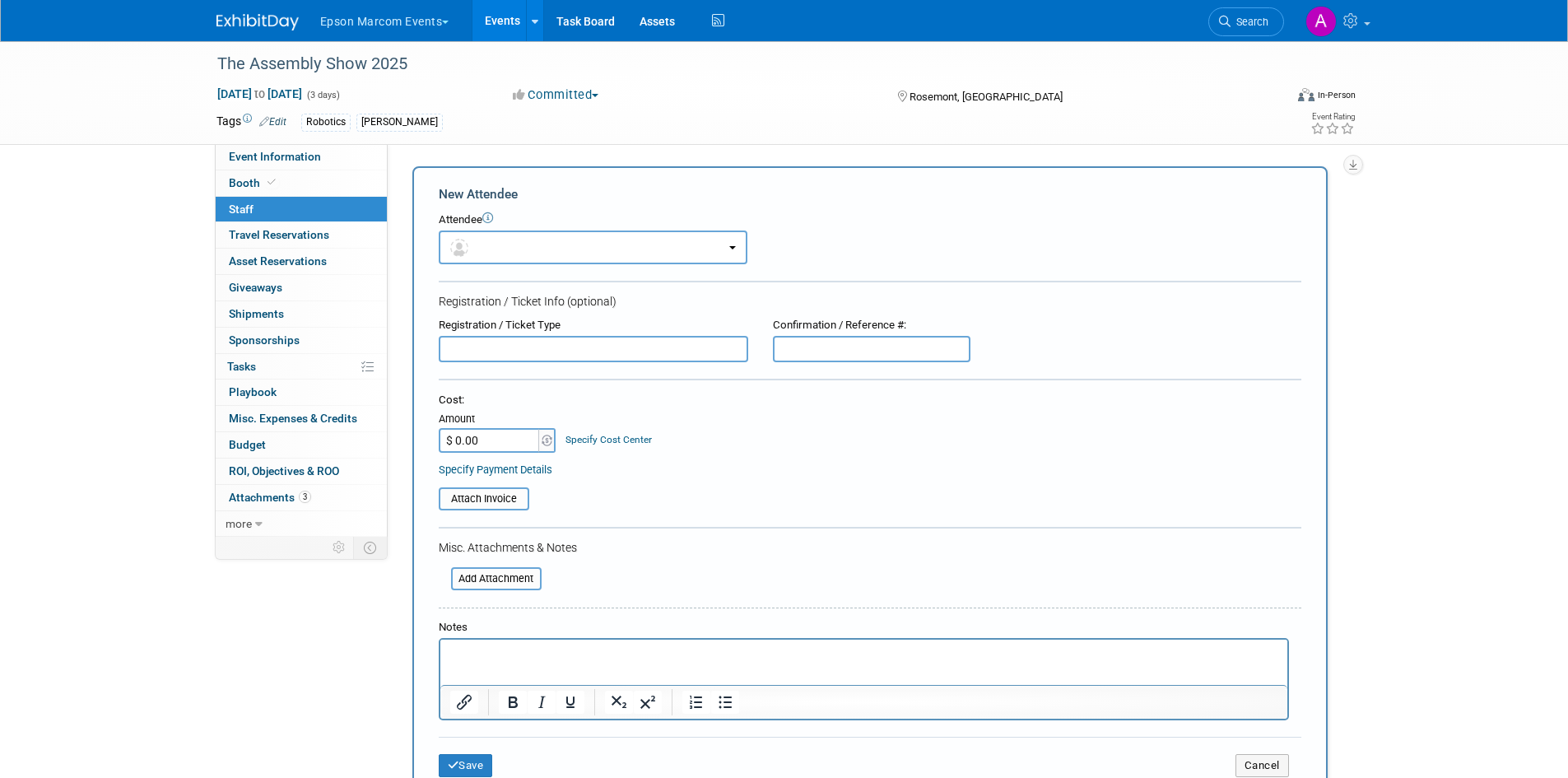
click at [1095, 139] on div "Tags Edit Robotics [PERSON_NAME] Event Rating" at bounding box center [786, 124] width 1164 height 28
